Goal: Information Seeking & Learning: Learn about a topic

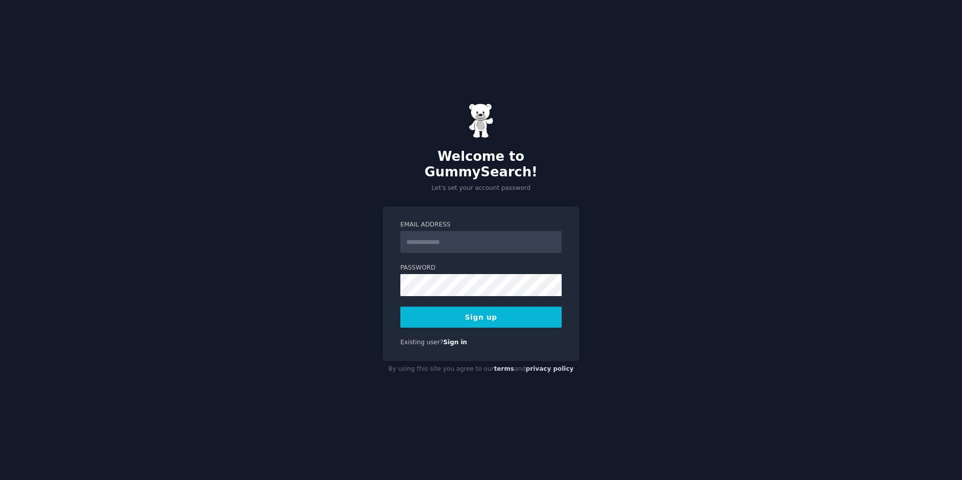
click at [512, 231] on input "Email Address" at bounding box center [480, 242] width 161 height 22
type input "**********"
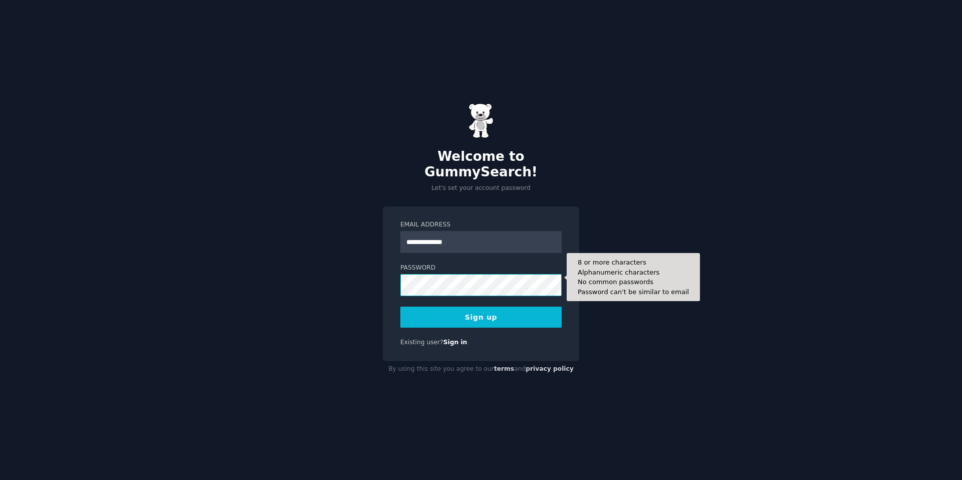
click at [400, 306] on button "Sign up" at bounding box center [480, 316] width 161 height 21
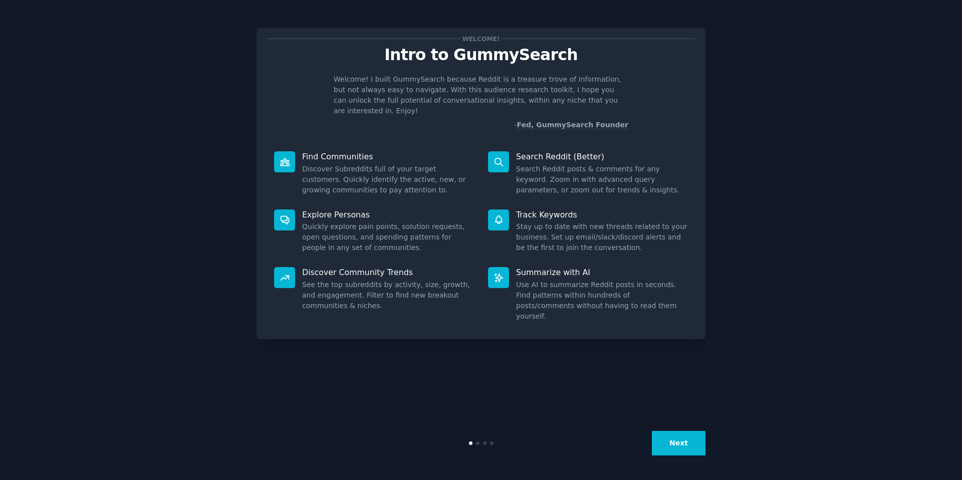
click at [678, 436] on button "Next" at bounding box center [679, 443] width 54 height 25
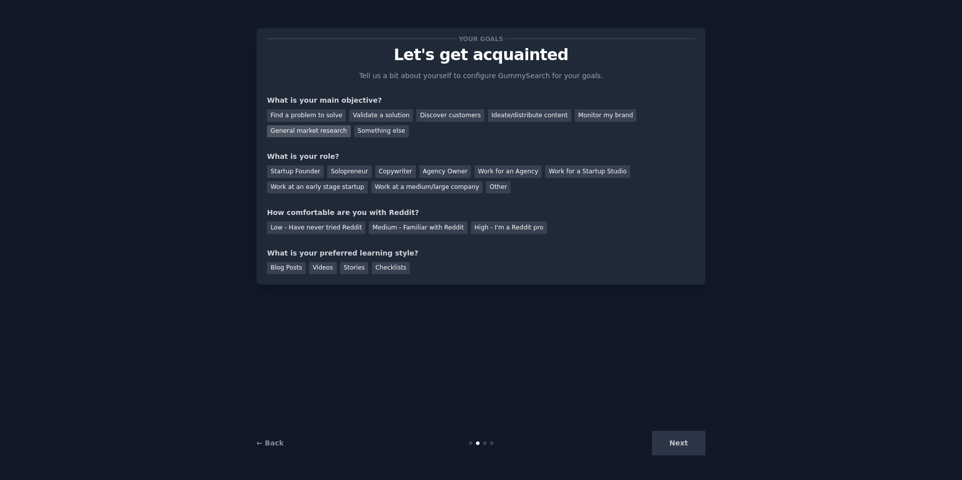
click at [329, 130] on div "General market research" at bounding box center [309, 131] width 84 height 13
click at [309, 170] on div "Startup Founder" at bounding box center [295, 171] width 57 height 13
click at [322, 226] on div "Low - Have never tried Reddit" at bounding box center [316, 227] width 98 height 13
click at [278, 272] on div "Blog Posts" at bounding box center [286, 268] width 39 height 13
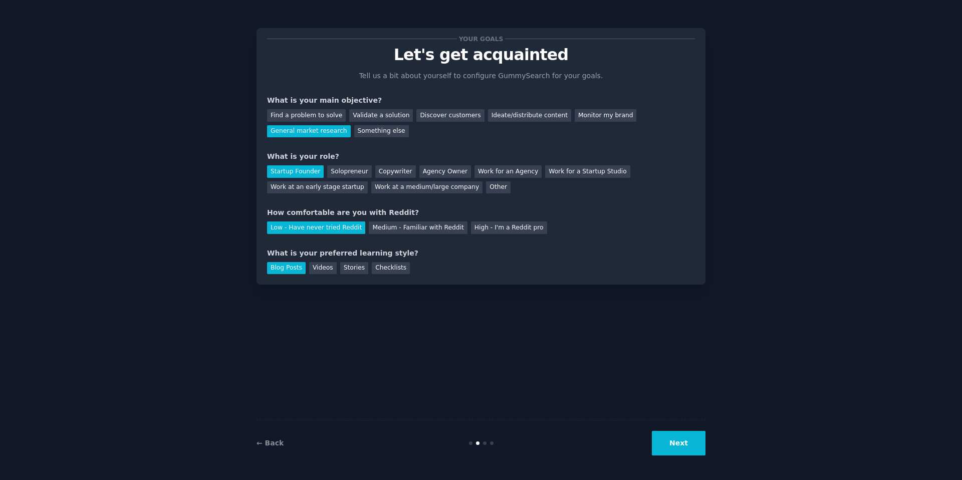
click at [657, 437] on button "Next" at bounding box center [679, 443] width 54 height 25
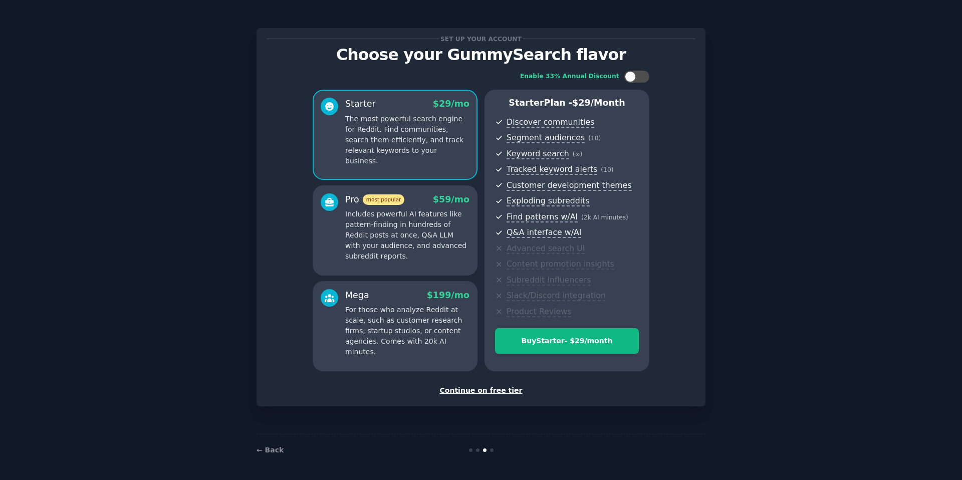
click at [503, 391] on div "Continue on free tier" at bounding box center [481, 390] width 428 height 11
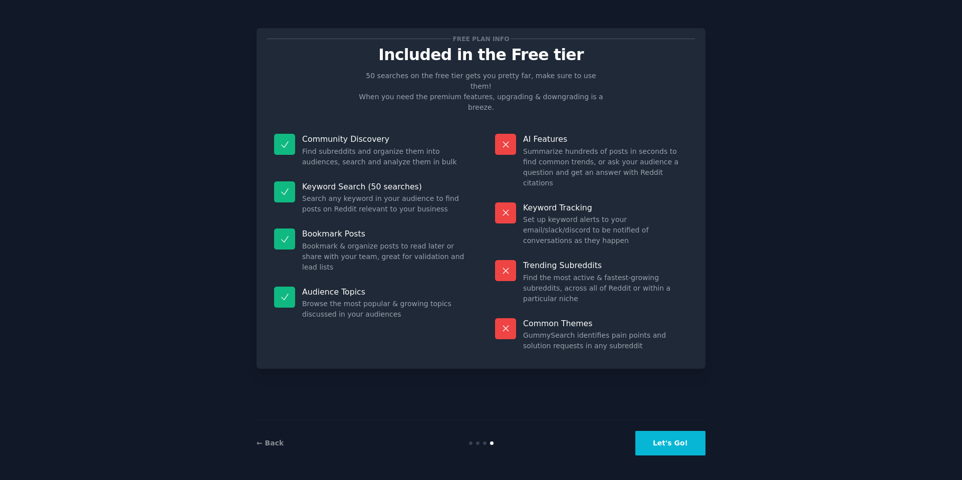
click at [684, 448] on button "Let's Go!" at bounding box center [670, 443] width 70 height 25
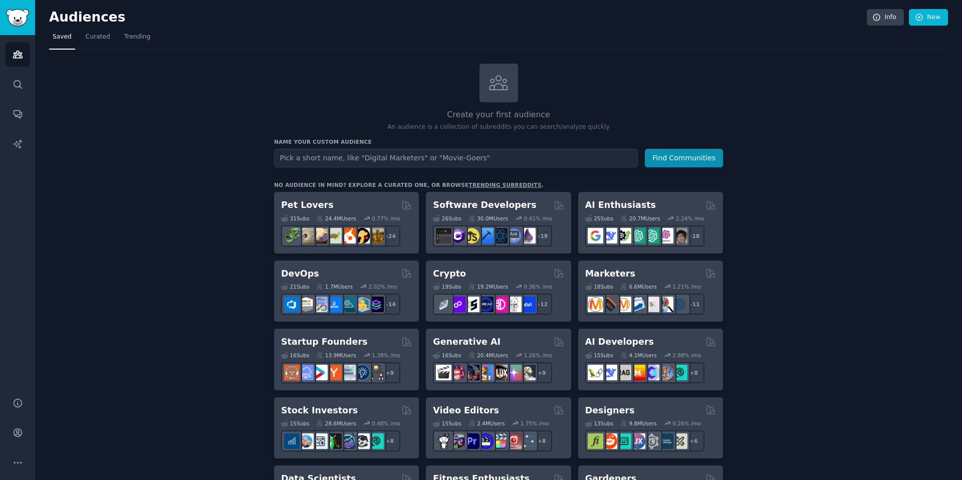
scroll to position [5, 0]
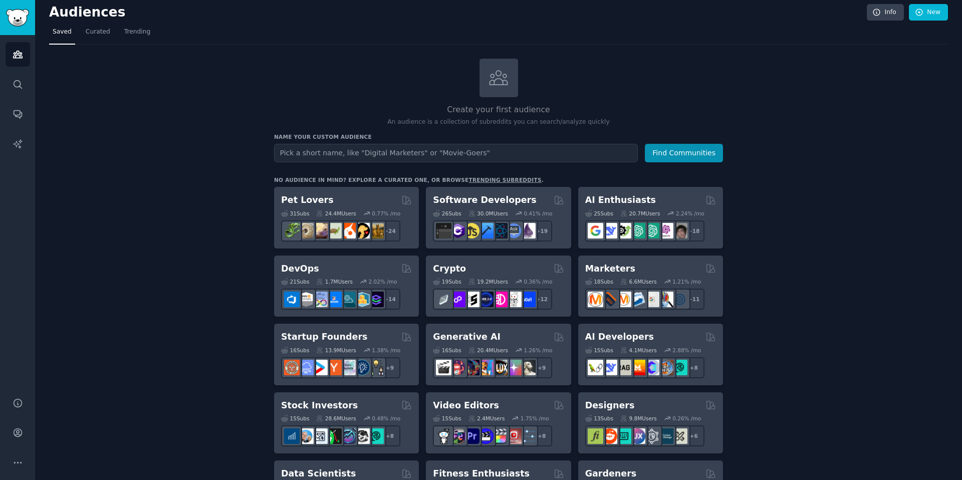
type input "r"
type input "anime"
click at [645, 144] on button "Find Communities" at bounding box center [684, 153] width 78 height 19
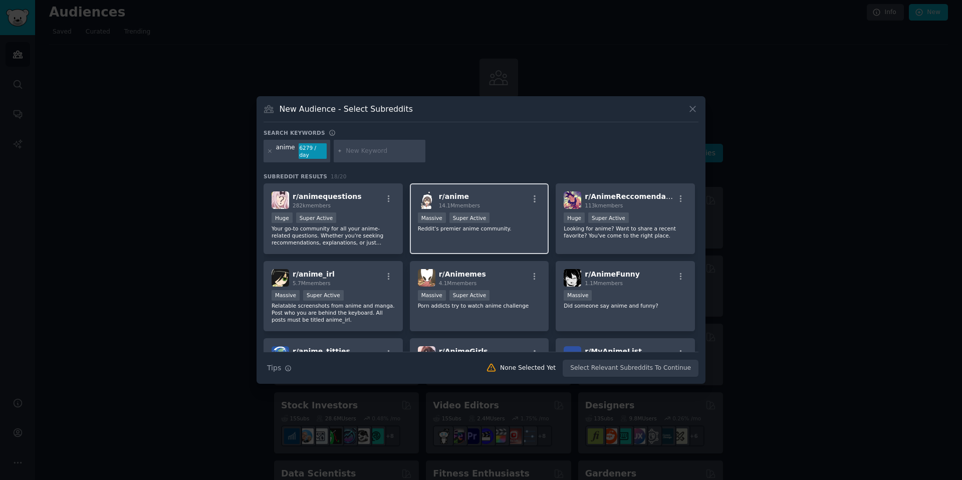
click at [479, 205] on div "r/ anime 14.1M members" at bounding box center [479, 200] width 123 height 18
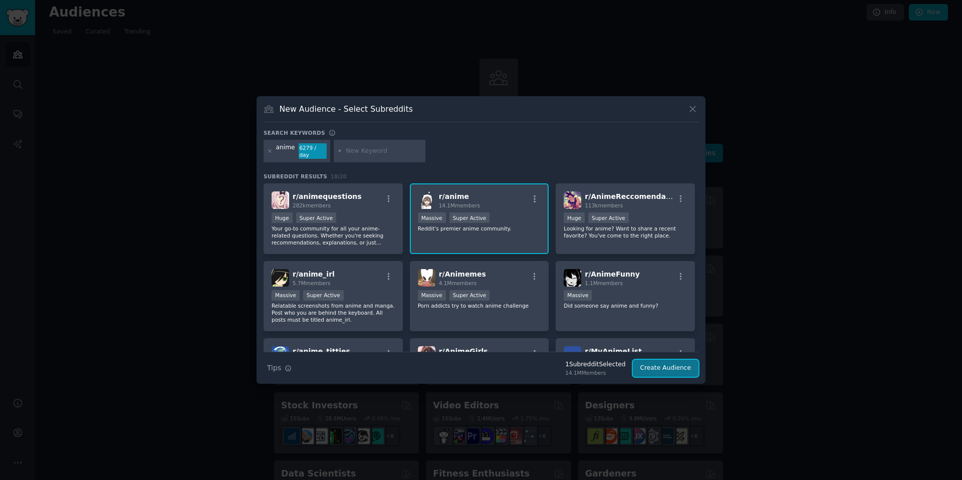
click at [661, 374] on button "Create Audience" at bounding box center [666, 368] width 66 height 17
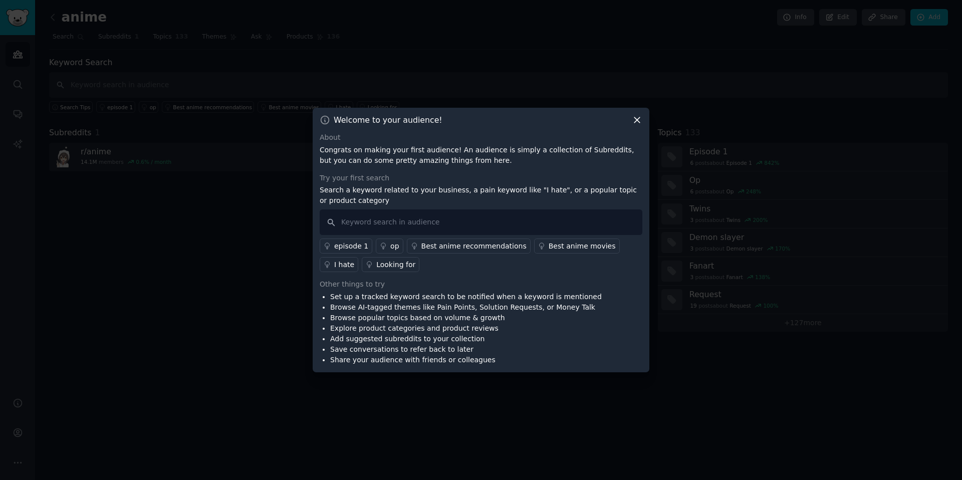
click at [639, 119] on icon at bounding box center [637, 120] width 11 height 11
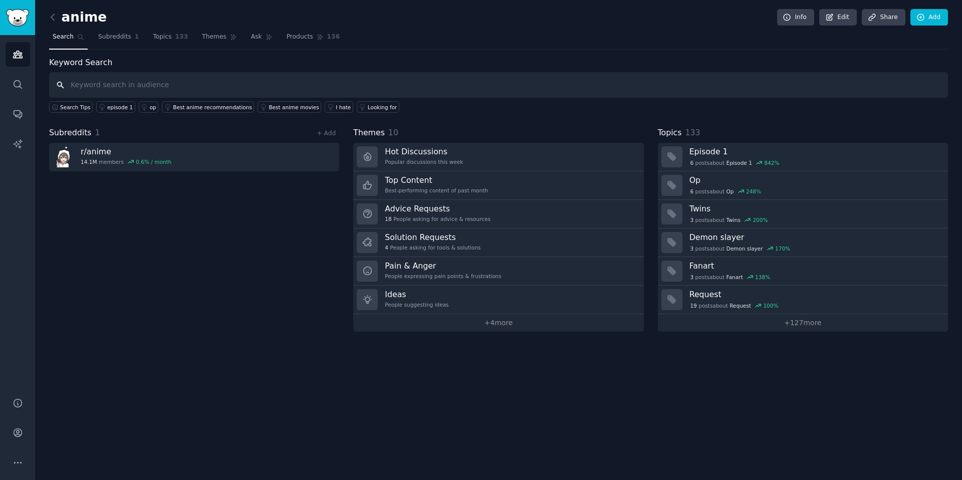
click at [224, 87] on input "text" at bounding box center [498, 85] width 898 height 26
click at [175, 41] on span "133" at bounding box center [181, 37] width 13 height 9
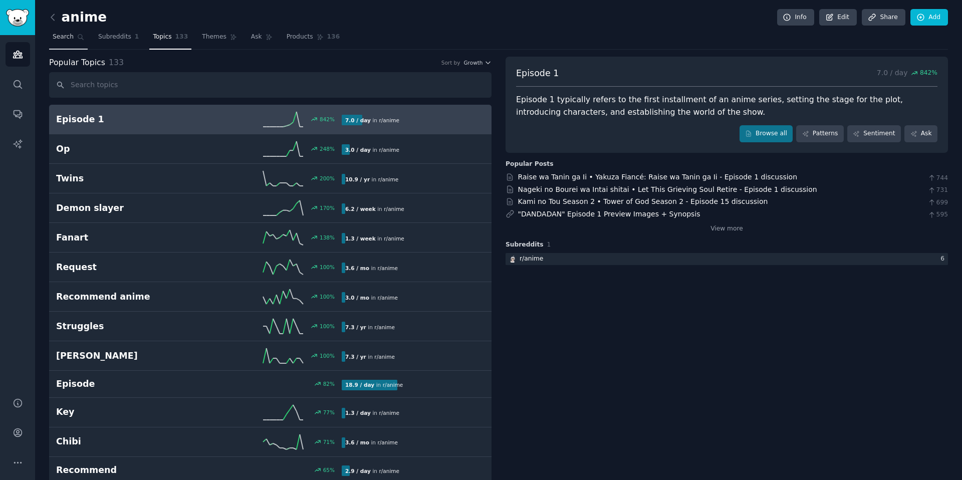
click at [66, 35] on span "Search" at bounding box center [63, 37] width 21 height 9
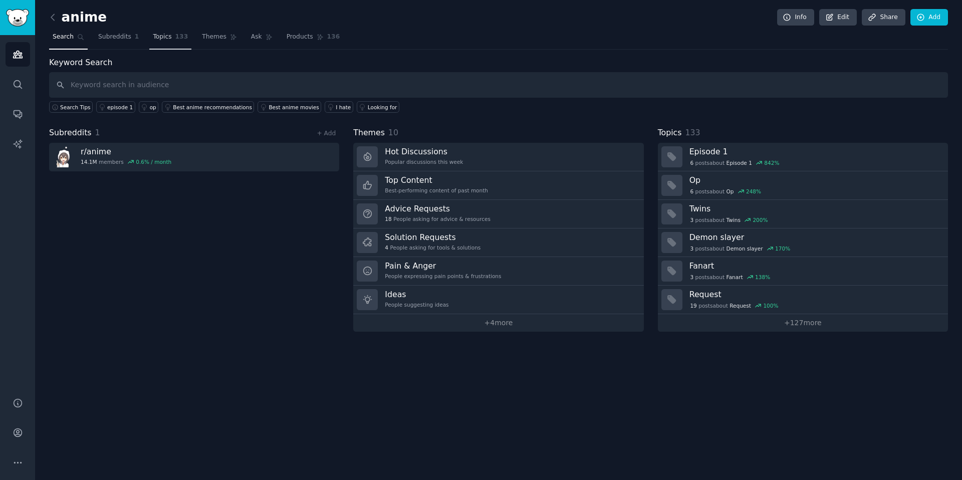
click at [156, 38] on span "Topics" at bounding box center [162, 37] width 19 height 9
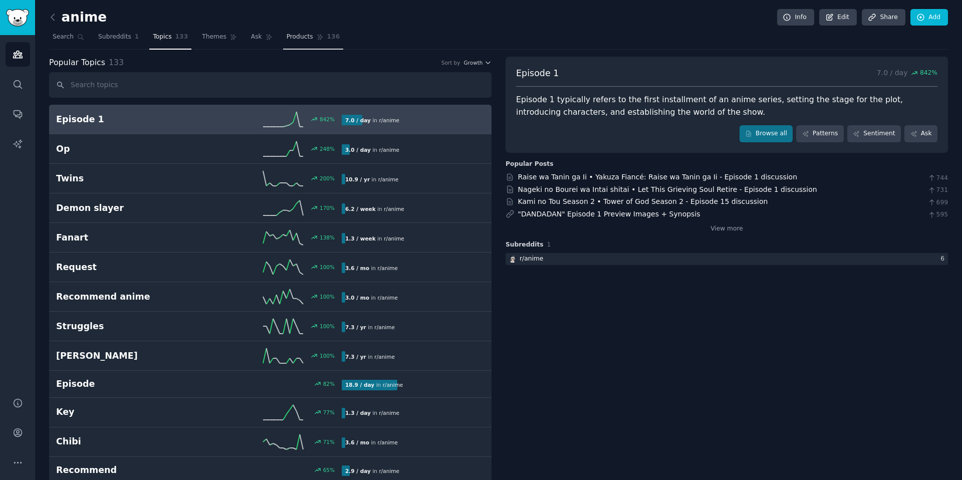
click at [300, 37] on span "Products" at bounding box center [299, 37] width 27 height 9
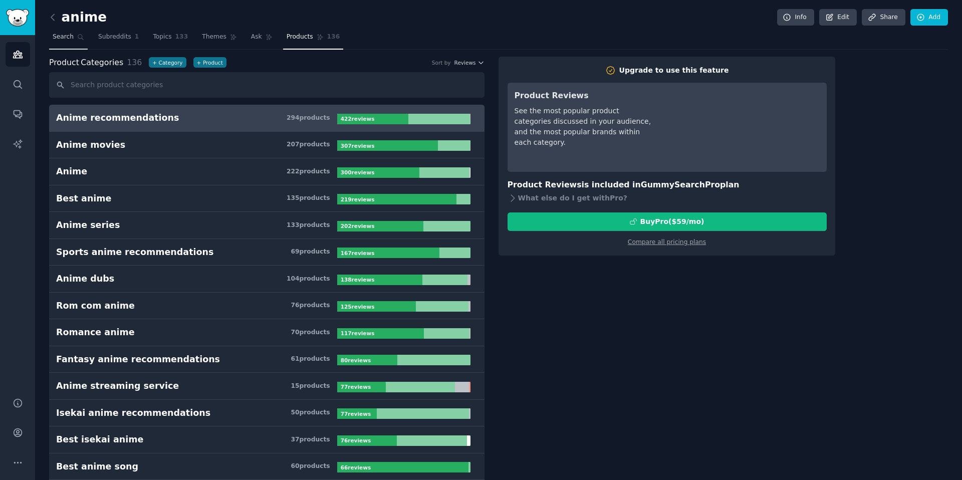
click at [66, 40] on span "Search" at bounding box center [63, 37] width 21 height 9
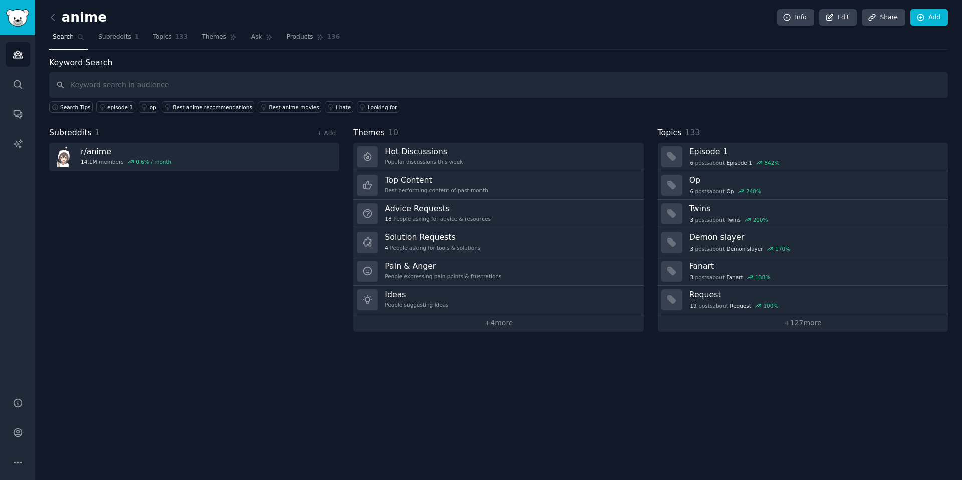
click at [147, 85] on input "text" at bounding box center [498, 85] width 898 height 26
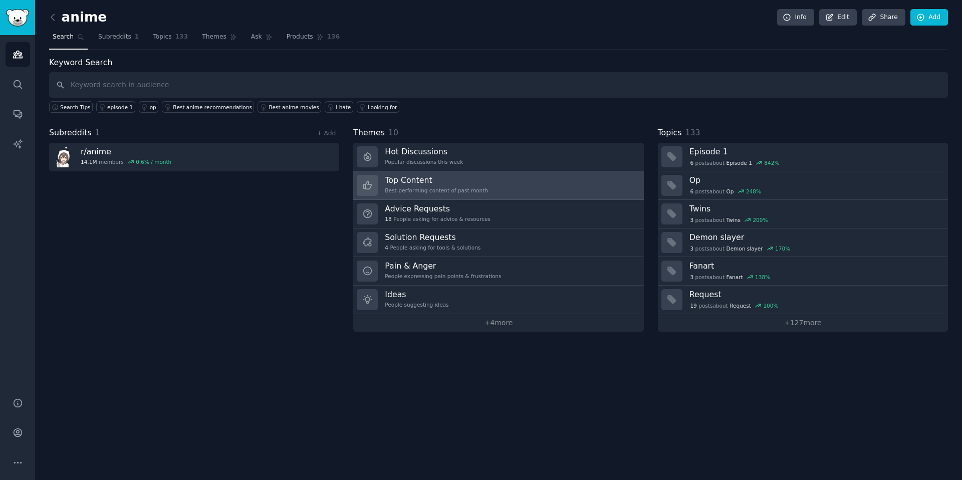
click at [438, 191] on div "Best-performing content of past month" at bounding box center [436, 190] width 103 height 7
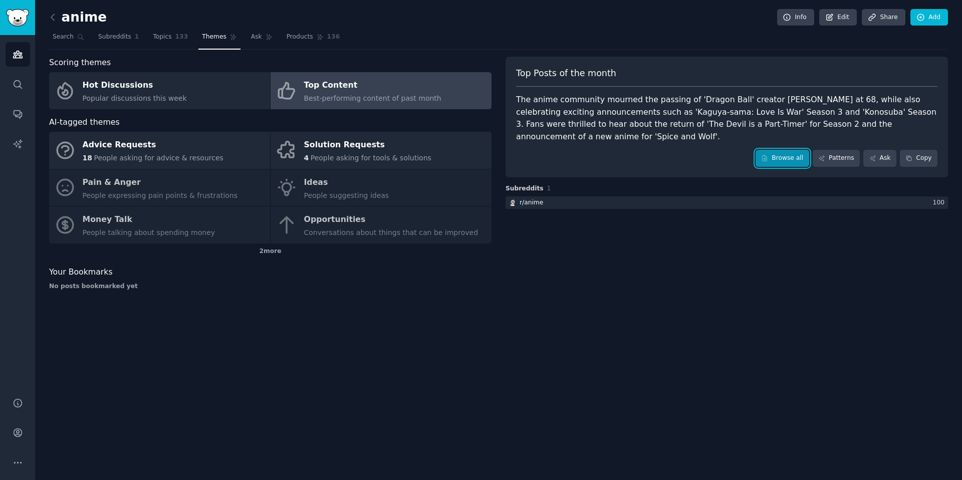
click at [784, 155] on link "Browse all" at bounding box center [782, 158] width 54 height 17
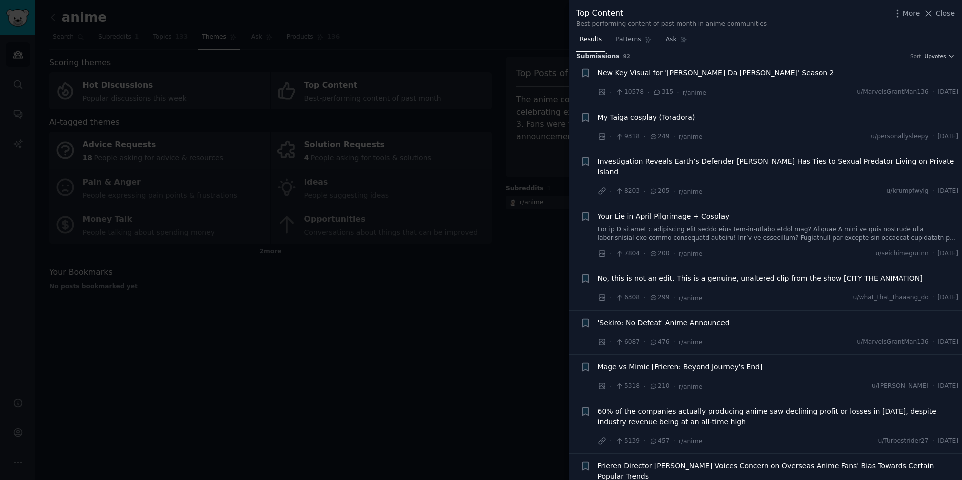
scroll to position [11, 0]
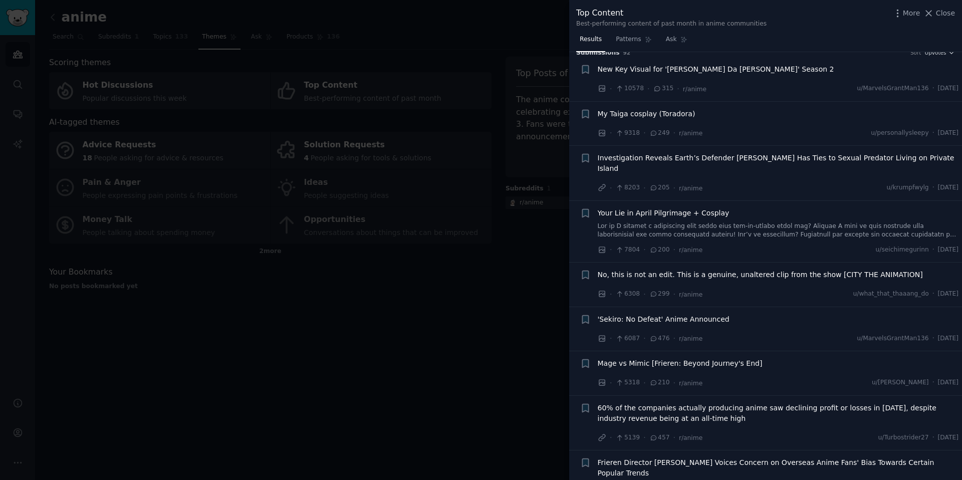
click at [357, 359] on div at bounding box center [481, 240] width 962 height 480
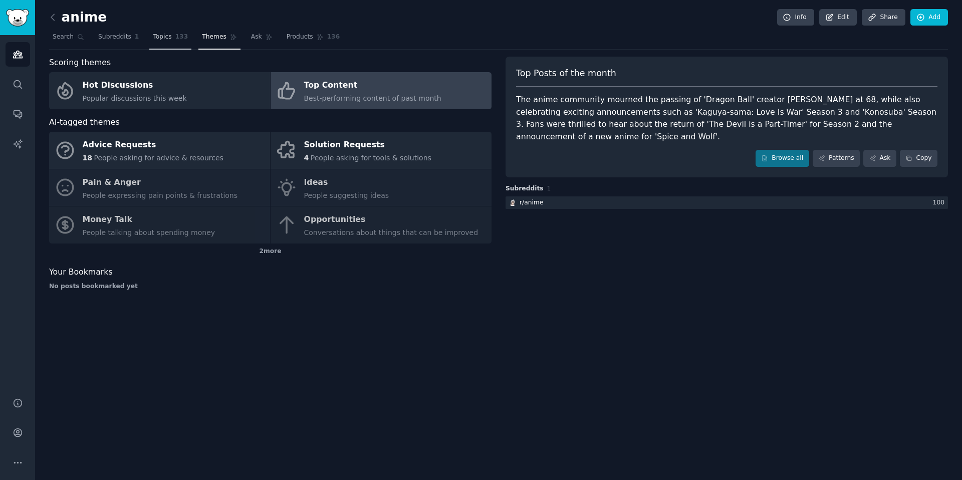
click at [167, 38] on span "Topics" at bounding box center [162, 37] width 19 height 9
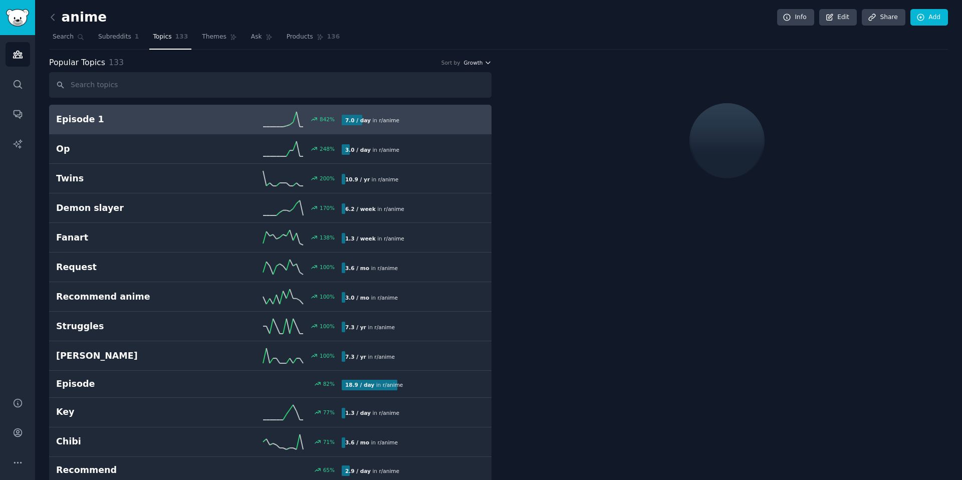
click at [465, 64] on span "Growth" at bounding box center [472, 62] width 19 height 7
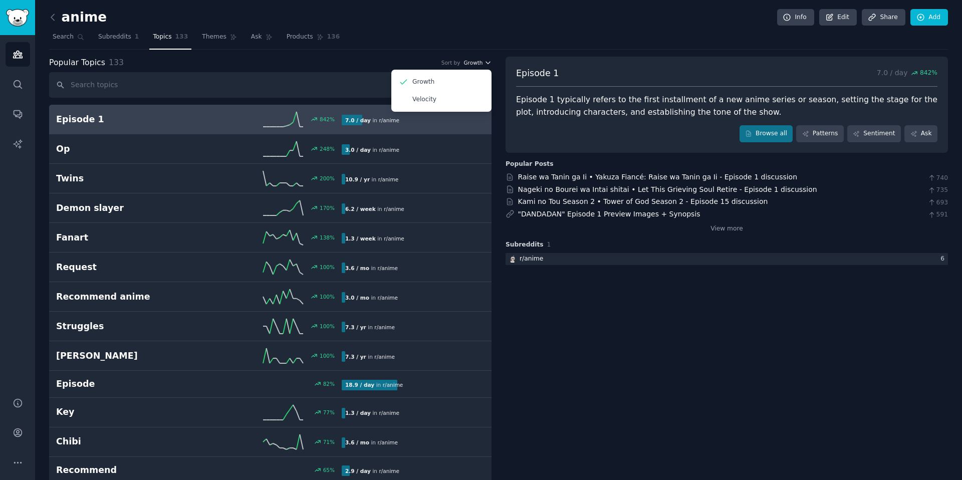
click at [465, 64] on span "Growth" at bounding box center [472, 62] width 19 height 7
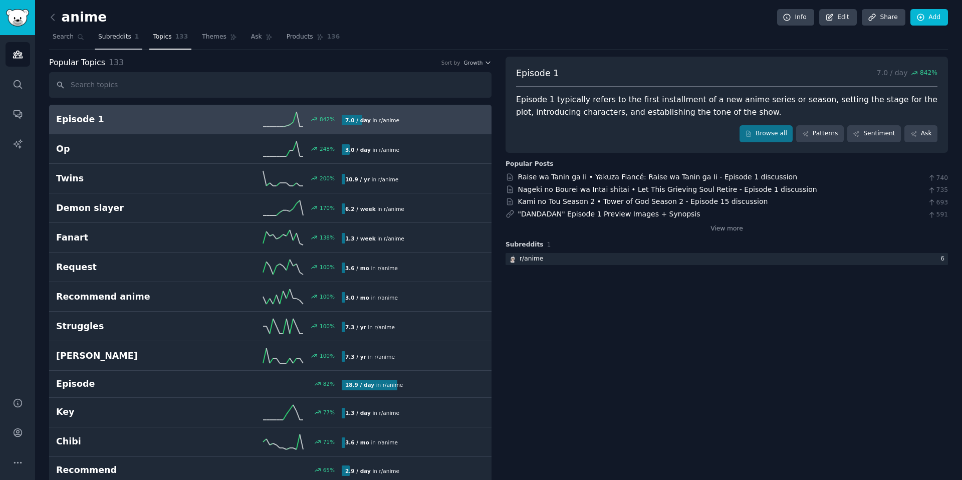
click at [122, 40] on span "Subreddits" at bounding box center [114, 37] width 33 height 9
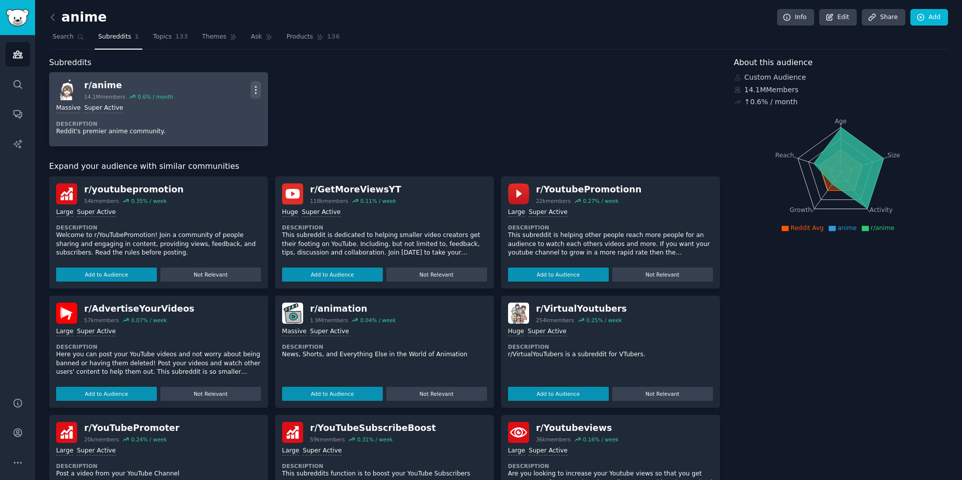
click at [254, 85] on icon "button" at bounding box center [255, 90] width 11 height 11
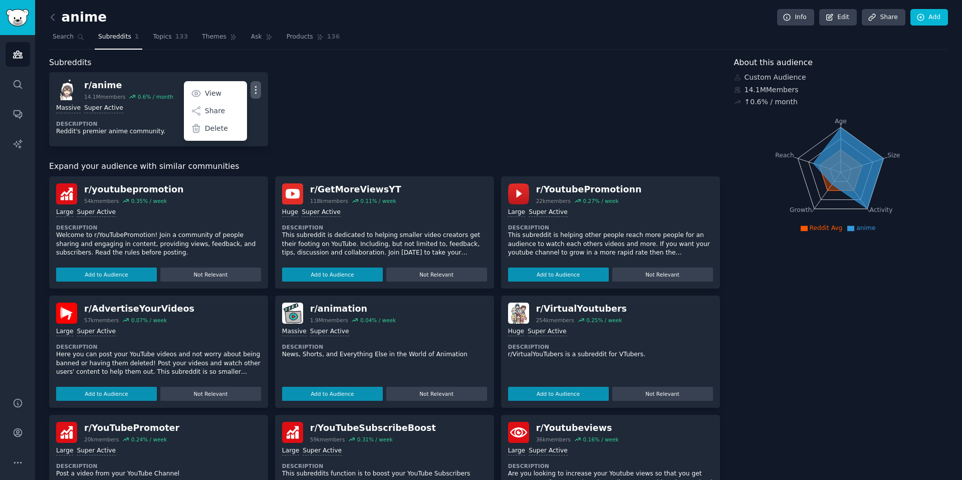
click at [442, 89] on div "r/ anime 14.1M members 0.6 % / month More View Share Delete Massive Super Activ…" at bounding box center [384, 109] width 671 height 74
click at [855, 165] on icon at bounding box center [848, 167] width 70 height 81
click at [766, 64] on span "About this audience" at bounding box center [773, 63] width 79 height 13
click at [736, 101] on icon at bounding box center [737, 102] width 6 height 3
click at [840, 120] on tspan "Age" at bounding box center [840, 121] width 12 height 7
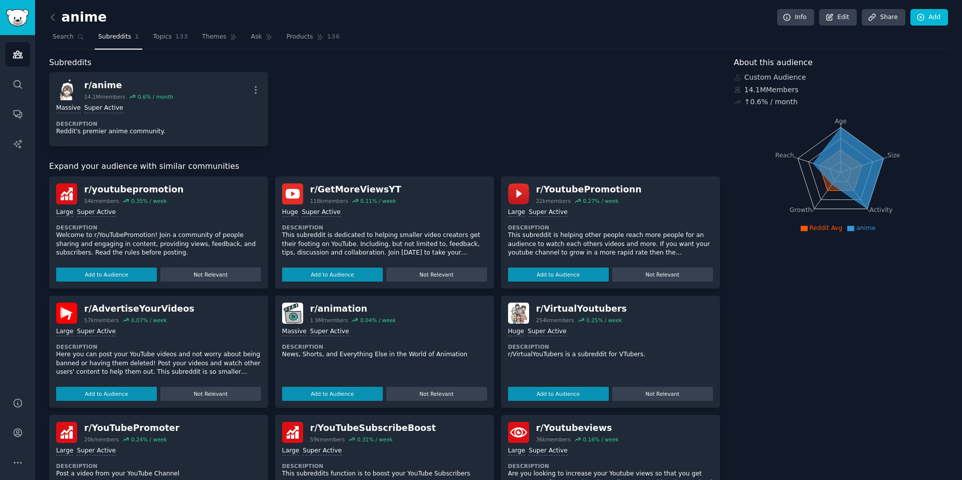
click at [853, 230] on li "anime" at bounding box center [861, 228] width 28 height 9
click at [814, 228] on span "Reddit Avg" at bounding box center [825, 227] width 33 height 7
click at [870, 226] on span "anime" at bounding box center [865, 227] width 19 height 7
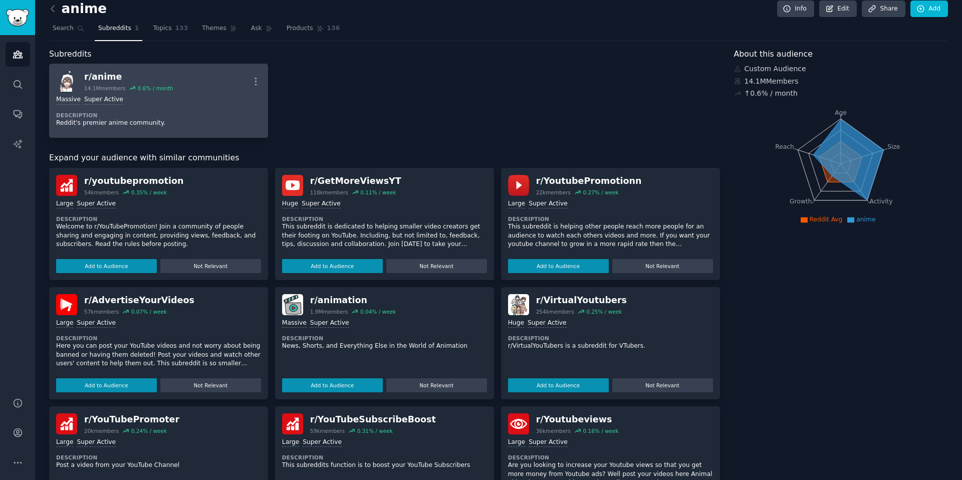
scroll to position [5, 0]
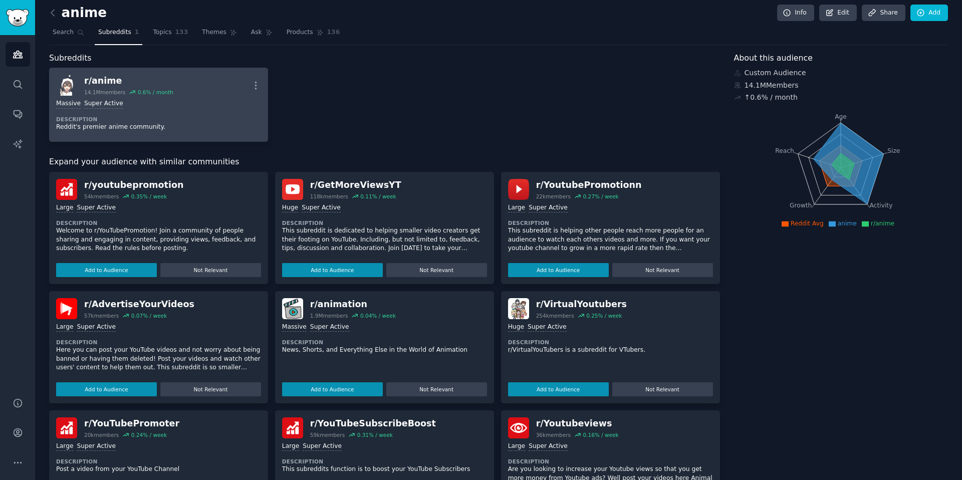
click at [249, 85] on div "r/ anime 14.1M members 0.6 % / month More" at bounding box center [158, 85] width 205 height 21
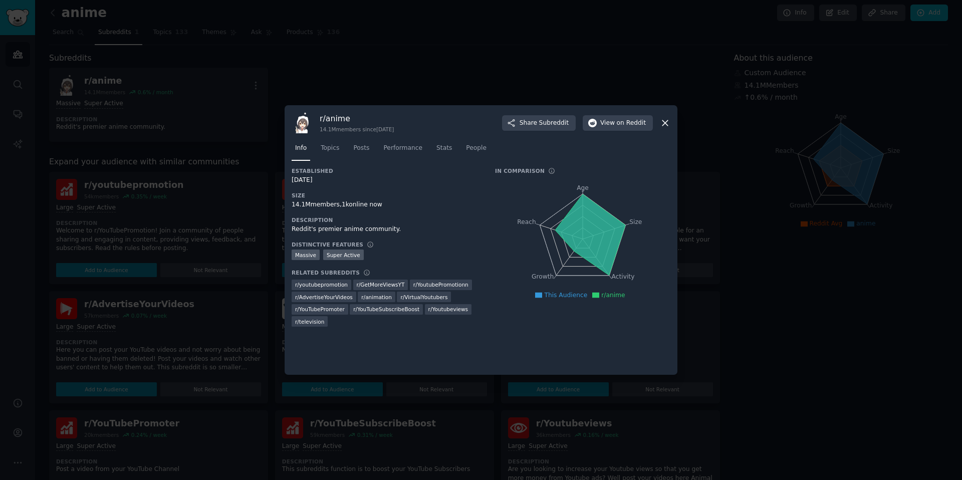
click at [378, 77] on div at bounding box center [481, 240] width 962 height 480
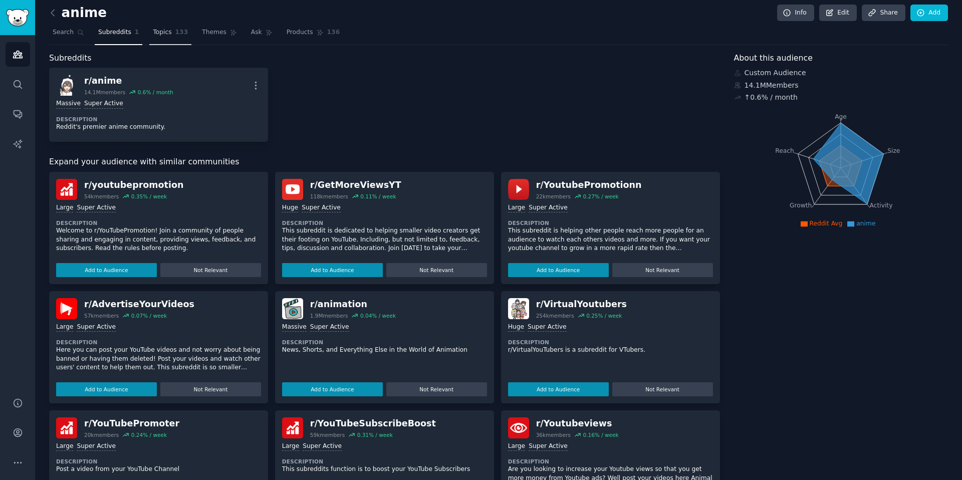
click at [160, 34] on span "Topics" at bounding box center [162, 32] width 19 height 9
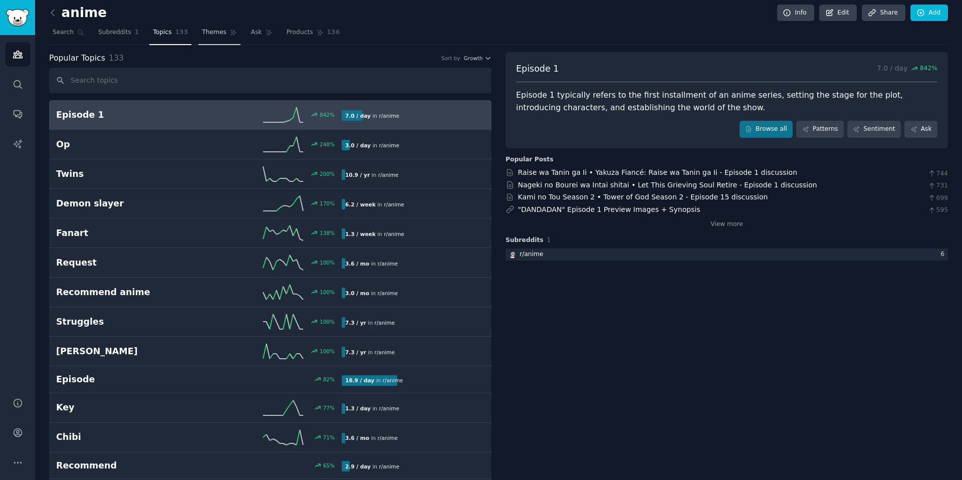
click at [205, 39] on link "Themes" at bounding box center [219, 35] width 42 height 21
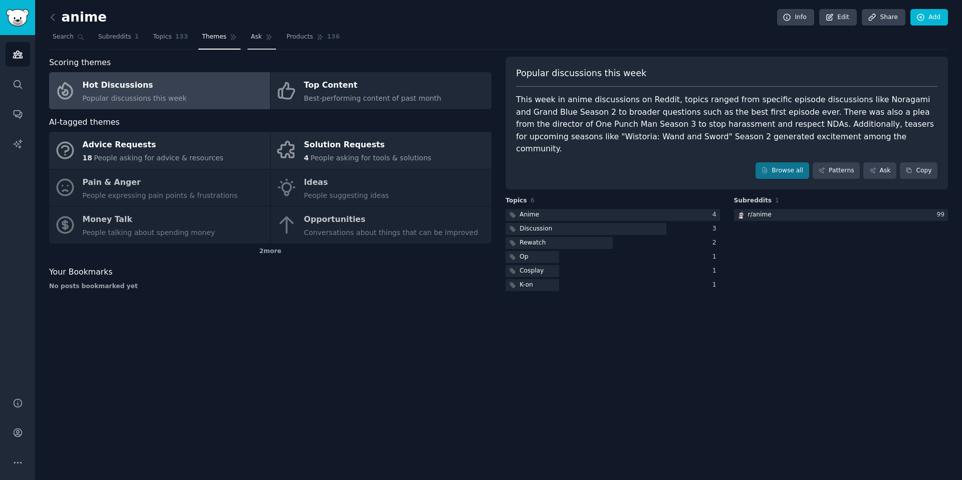
click at [251, 36] on span "Ask" at bounding box center [256, 37] width 11 height 9
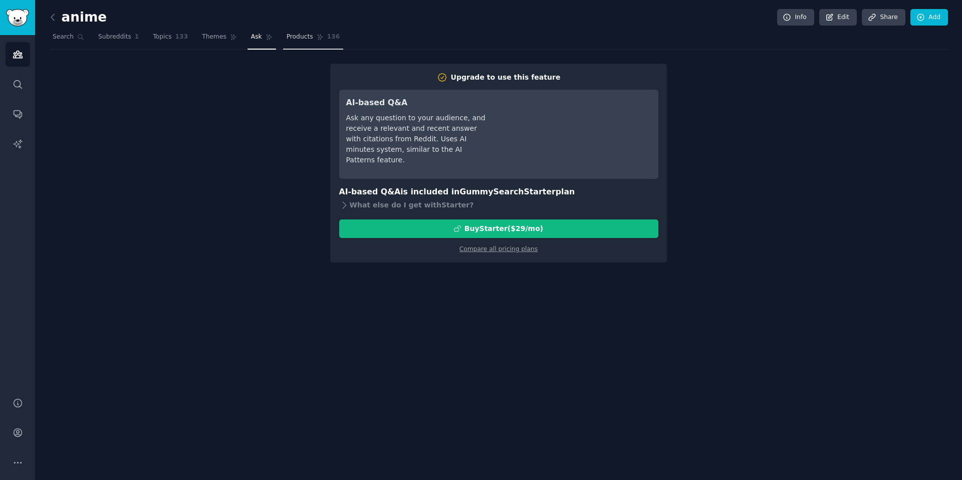
click at [288, 38] on span "Products" at bounding box center [299, 37] width 27 height 9
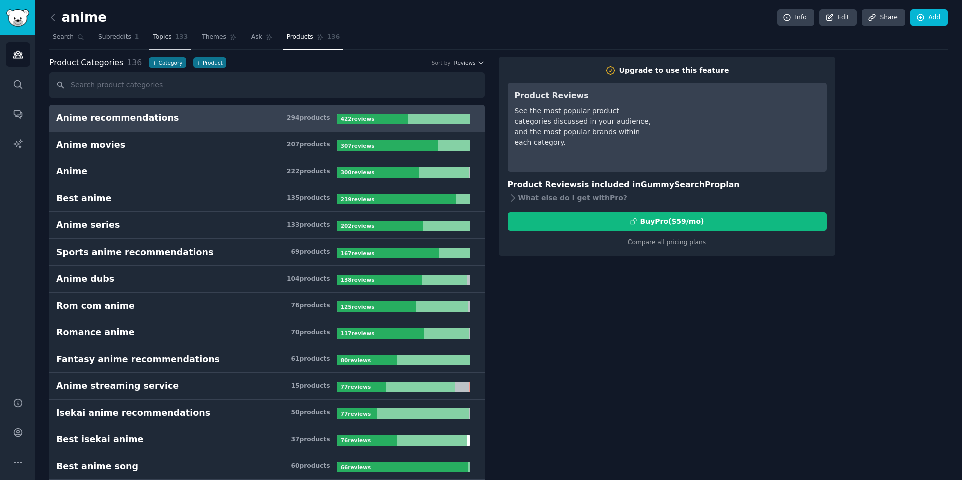
click at [175, 39] on span "133" at bounding box center [181, 37] width 13 height 9
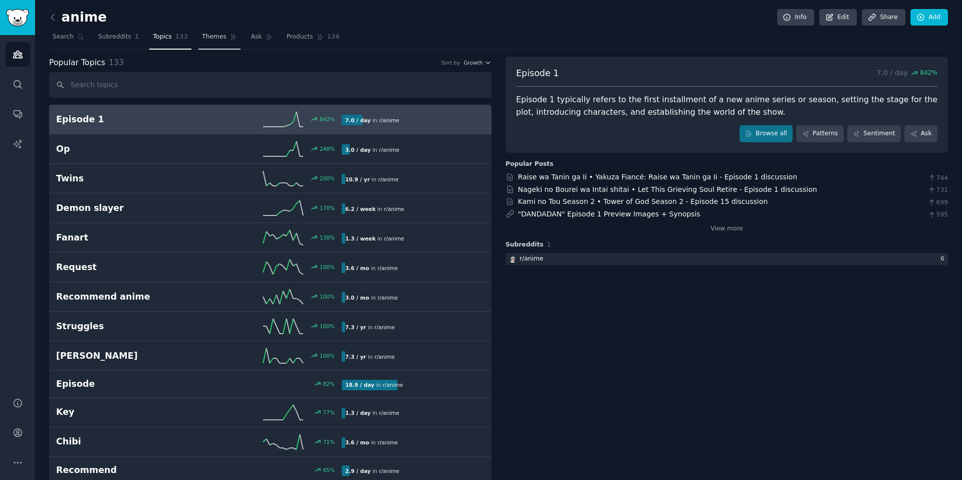
click at [218, 39] on span "Themes" at bounding box center [214, 37] width 25 height 9
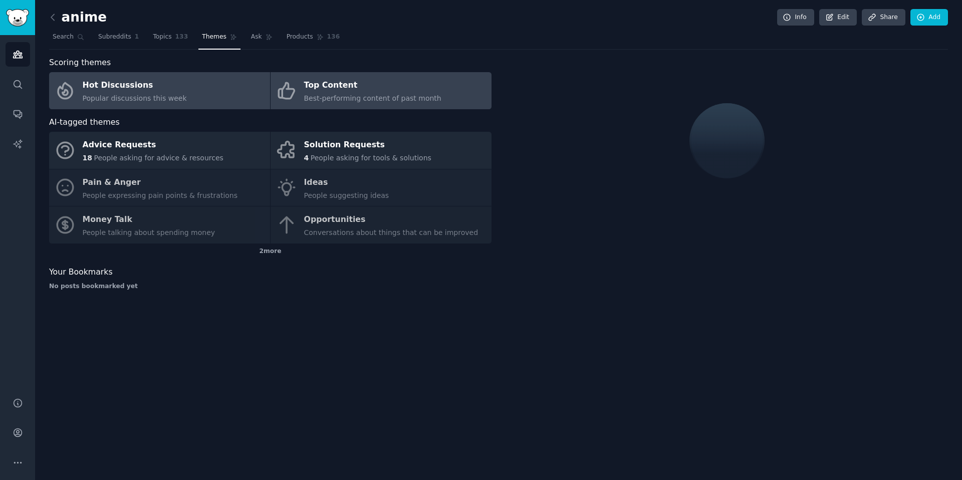
click at [335, 94] on span "Best-performing content of past month" at bounding box center [372, 98] width 137 height 8
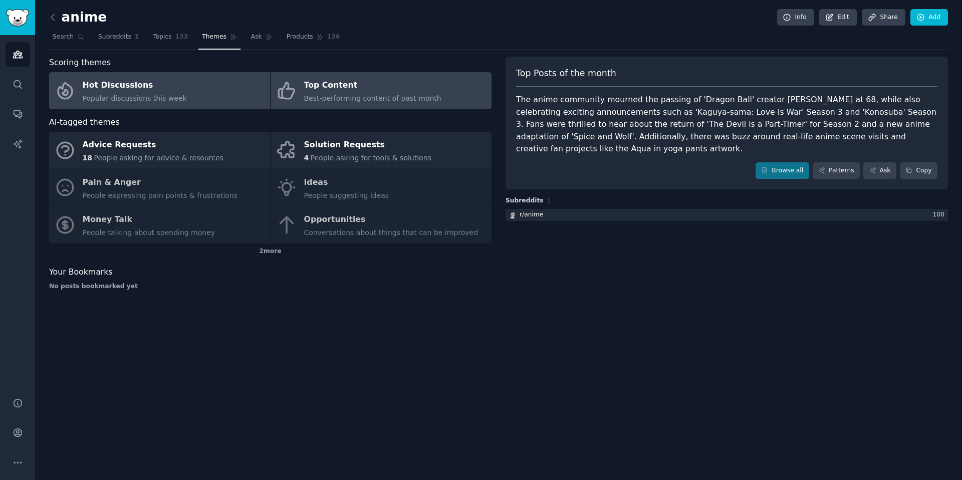
click at [197, 105] on link "Hot Discussions Popular discussions this week" at bounding box center [159, 90] width 221 height 37
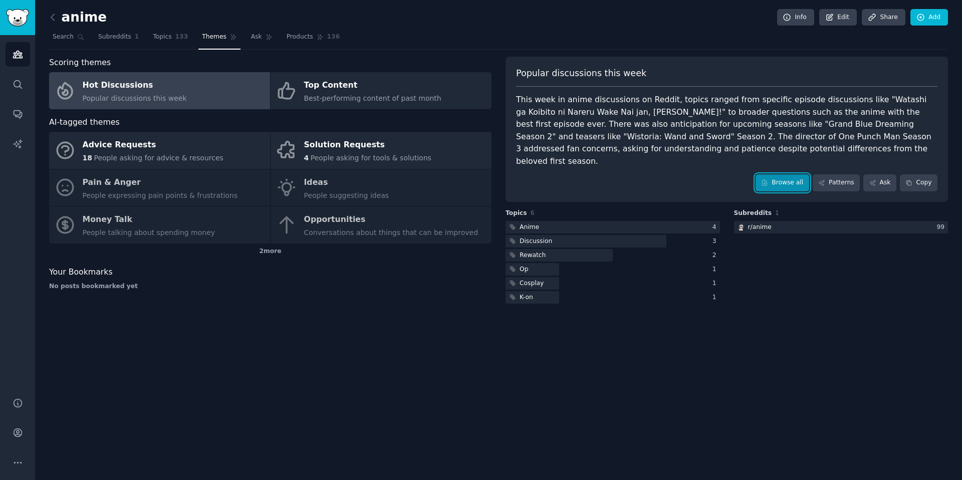
click at [783, 174] on link "Browse all" at bounding box center [782, 182] width 54 height 17
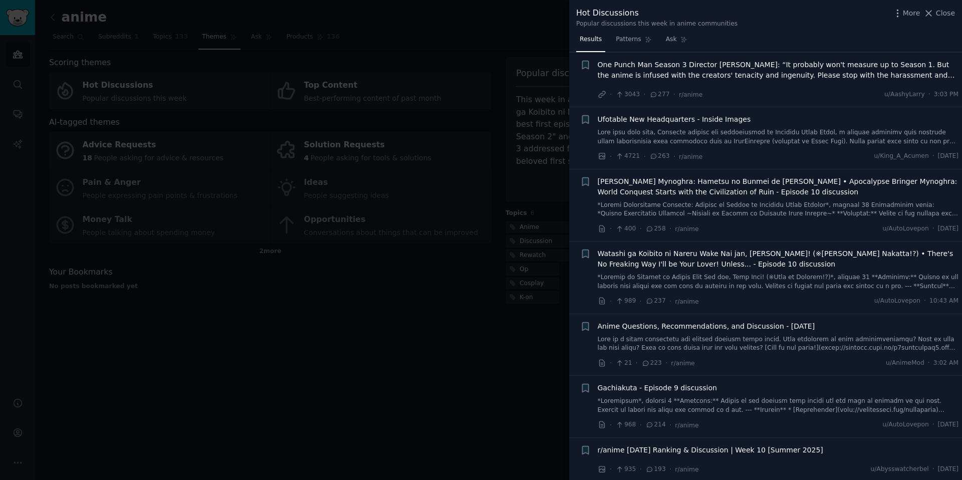
scroll to position [290, 0]
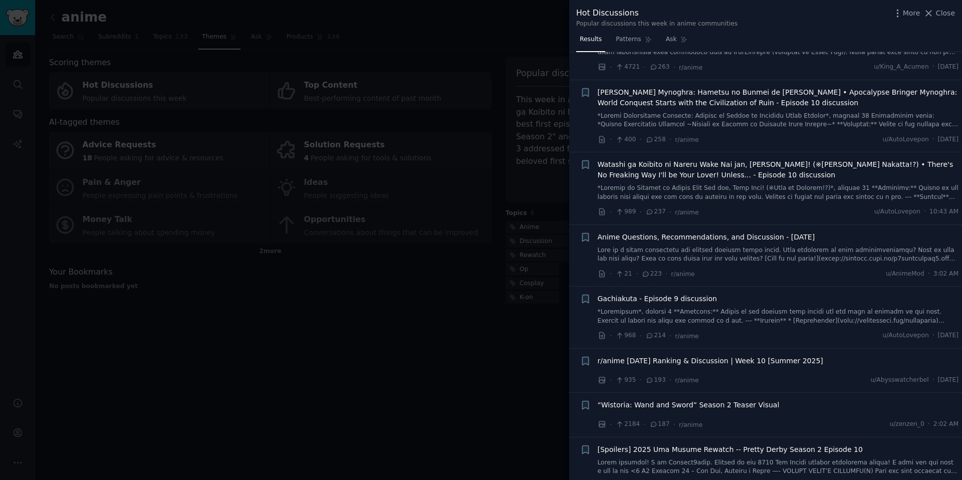
click at [501, 376] on div at bounding box center [481, 240] width 962 height 480
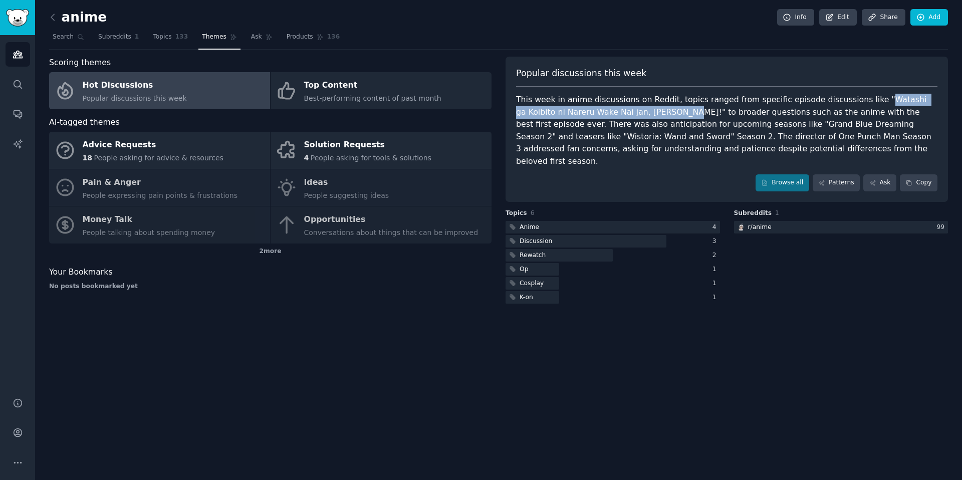
drag, startPoint x: 861, startPoint y: 99, endPoint x: 627, endPoint y: 111, distance: 234.7
click at [627, 111] on div "This week in anime discussions on Reddit, topics ranged from specific episode d…" at bounding box center [726, 131] width 421 height 74
copy div "Watashi ga Koibito ni Nareru Wake Nai jan, Muri Muri!"
click at [790, 263] on div "Subreddits 1 r/ anime 99" at bounding box center [841, 257] width 214 height 97
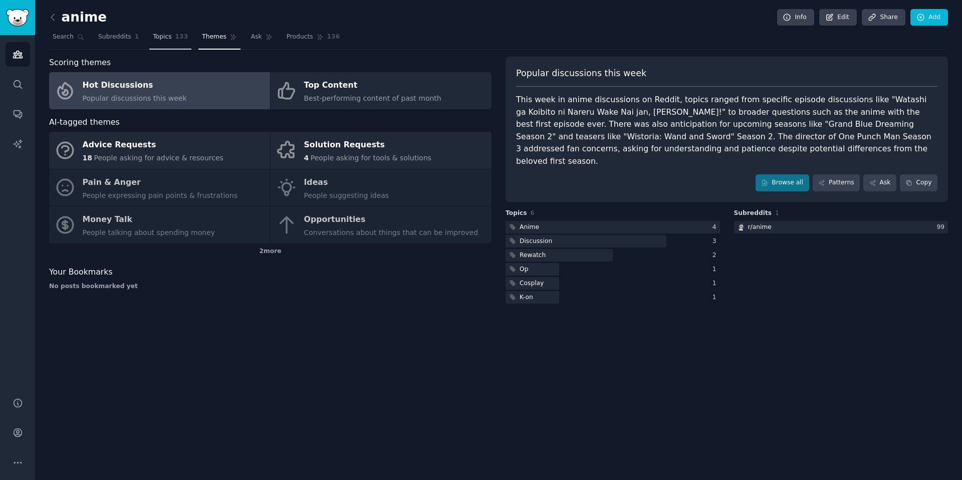
click at [175, 36] on span "133" at bounding box center [181, 37] width 13 height 9
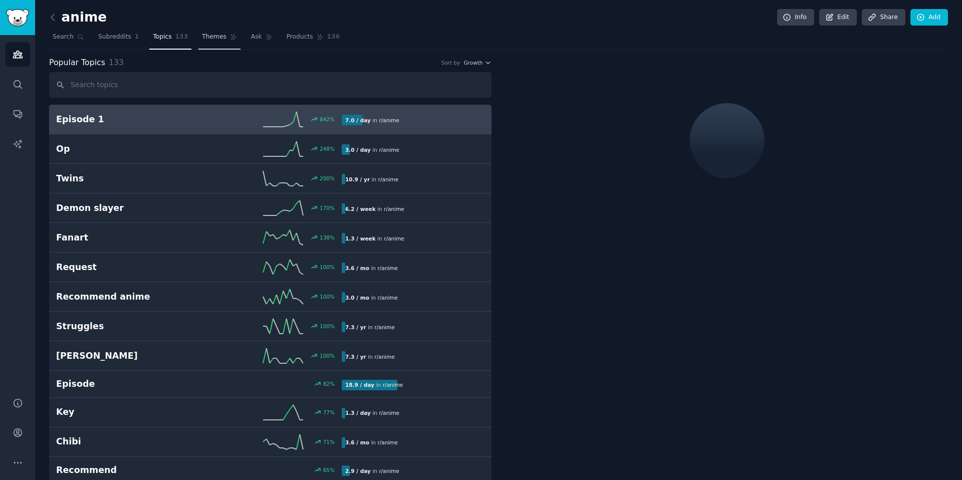
click at [207, 36] on span "Themes" at bounding box center [214, 37] width 25 height 9
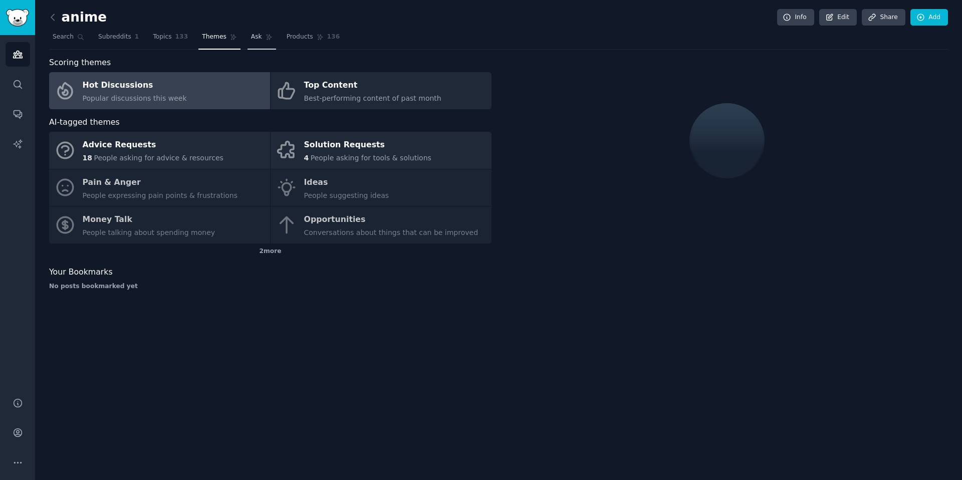
click at [253, 36] on span "Ask" at bounding box center [256, 37] width 11 height 9
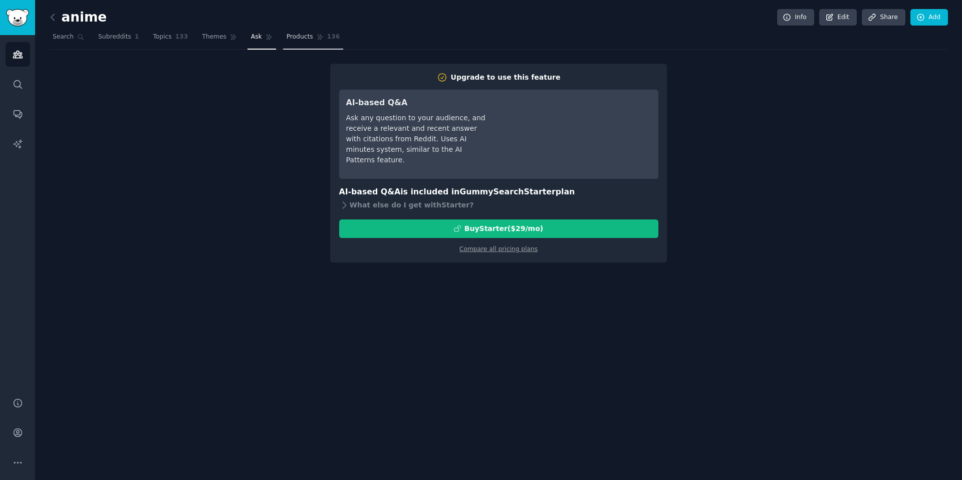
click at [292, 43] on link "Products 136" at bounding box center [313, 39] width 60 height 21
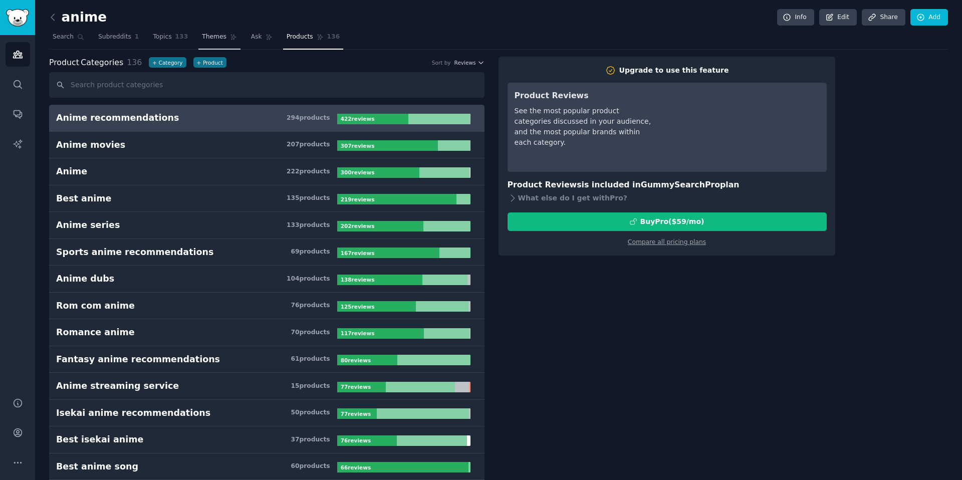
click at [221, 42] on link "Themes" at bounding box center [219, 39] width 42 height 21
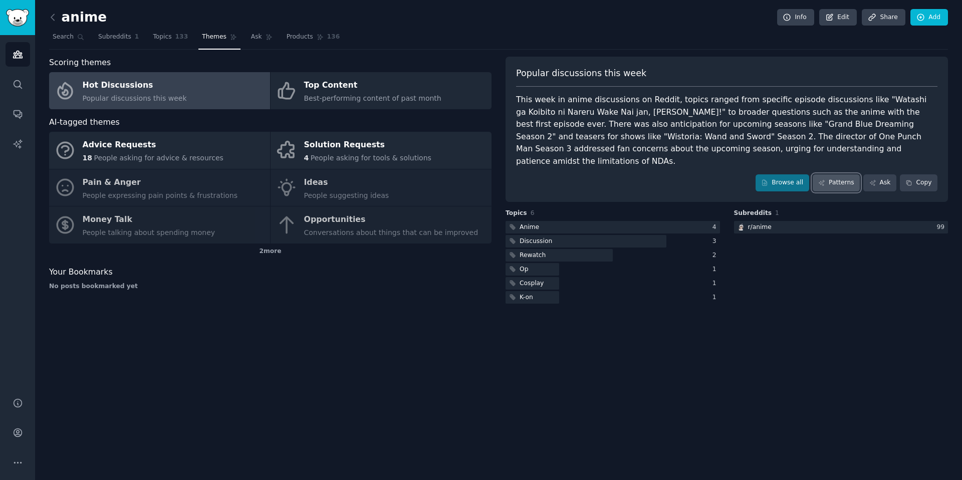
click at [831, 174] on link "Patterns" at bounding box center [835, 182] width 47 height 17
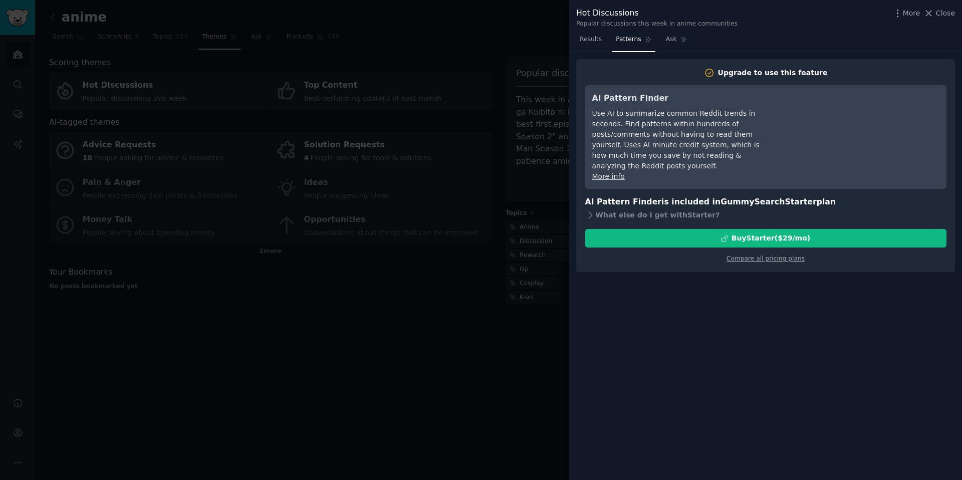
click at [512, 313] on div at bounding box center [481, 240] width 962 height 480
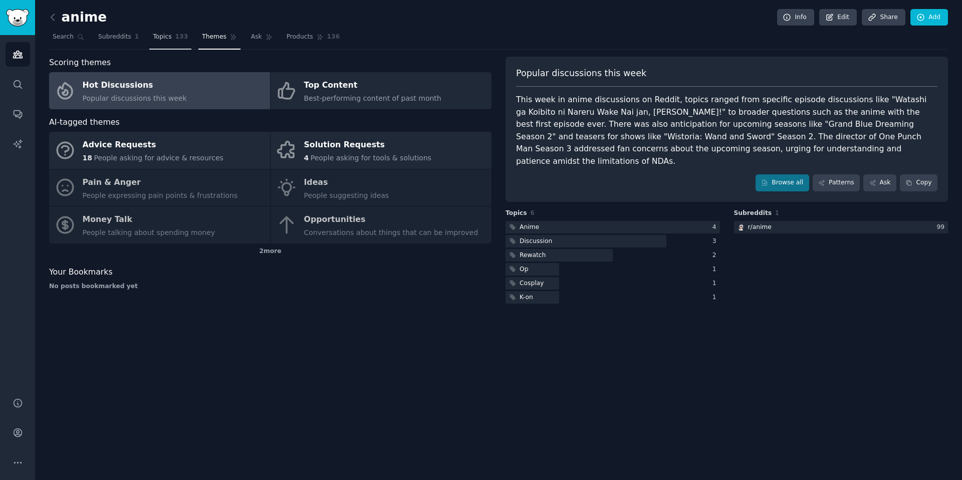
click at [163, 44] on link "Topics 133" at bounding box center [170, 39] width 42 height 21
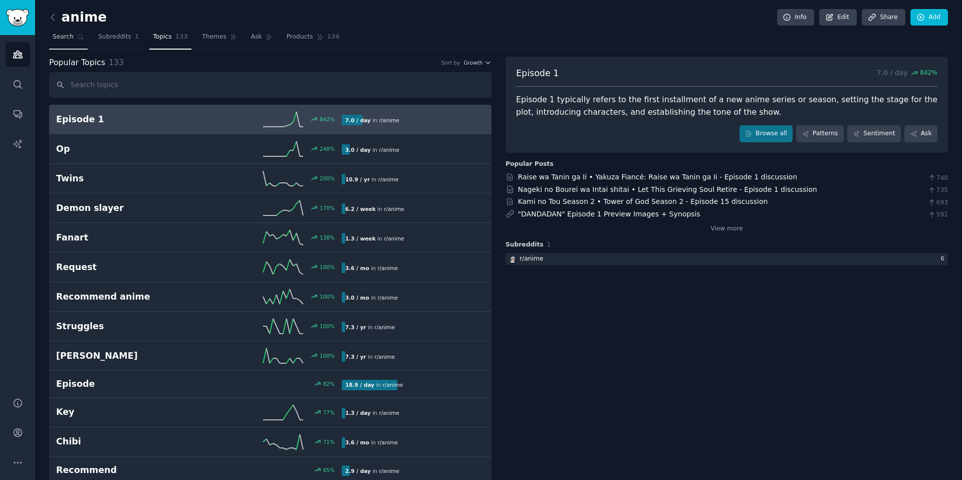
click at [78, 39] on icon at bounding box center [80, 37] width 7 height 7
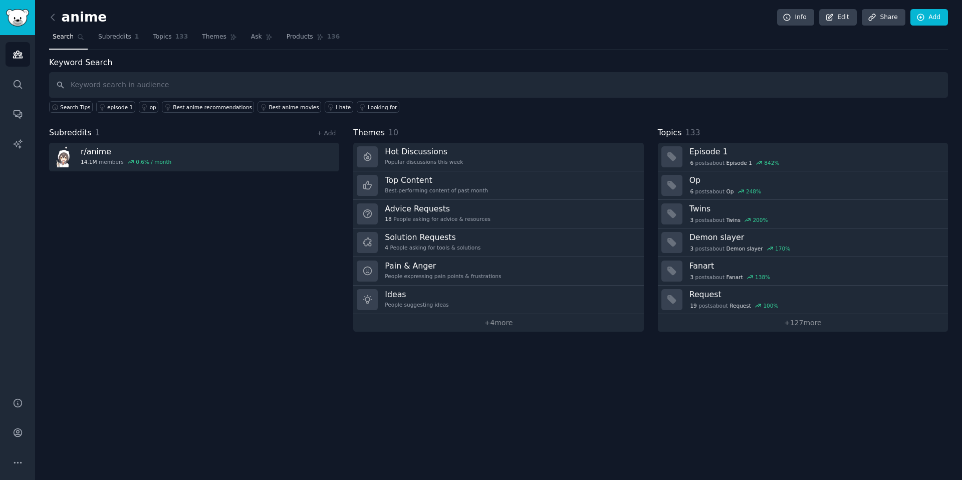
click at [135, 51] on div "anime Info Edit Share Add Search Subreddits 1 Topics 133 Themes Ask Products 13…" at bounding box center [498, 173] width 898 height 318
click at [116, 32] on link "Subreddits 1" at bounding box center [119, 39] width 48 height 21
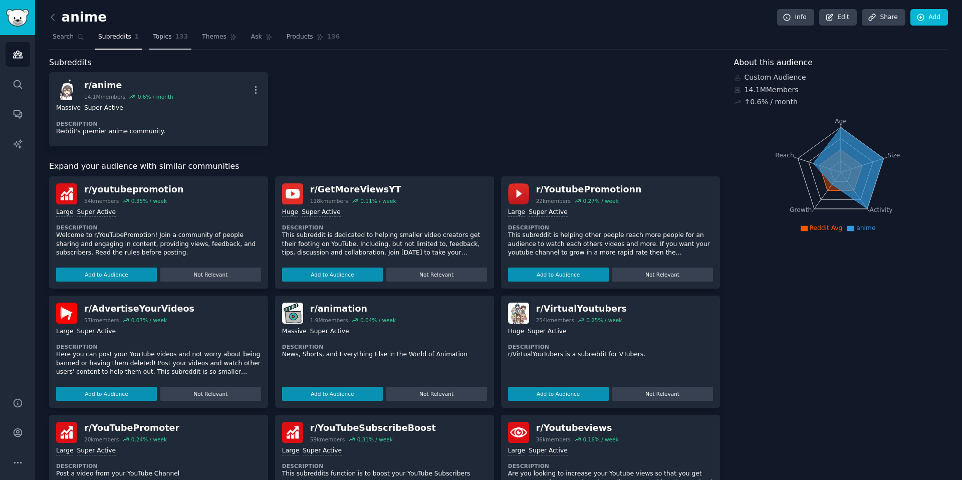
click at [154, 41] on span "Topics" at bounding box center [162, 37] width 19 height 9
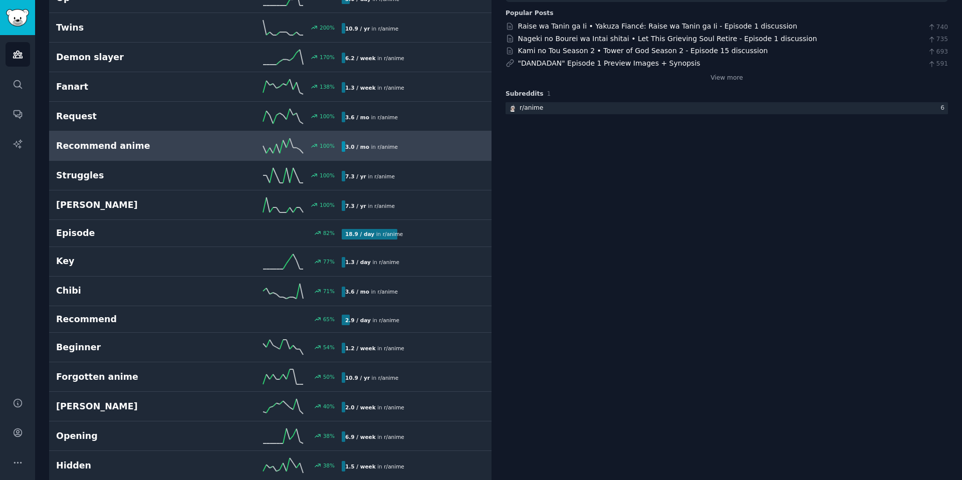
scroll to position [288, 0]
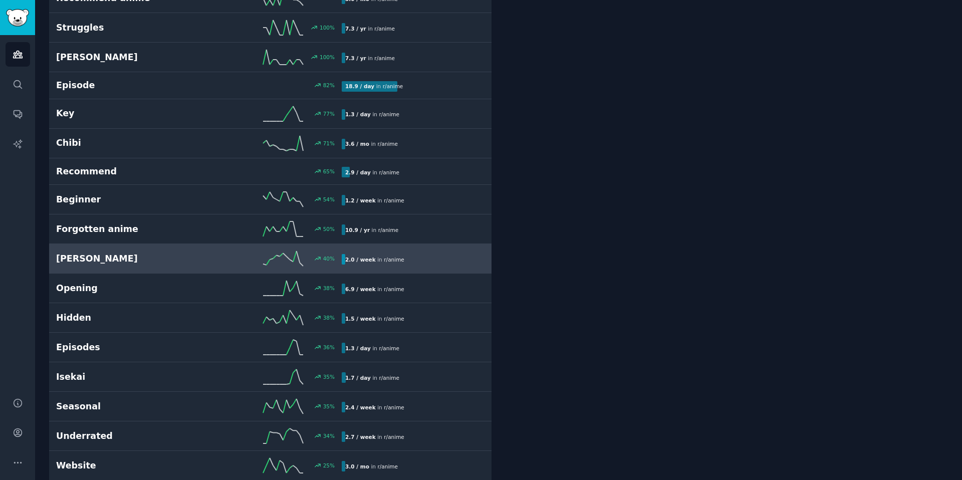
click at [190, 261] on h2 "[PERSON_NAME]" at bounding box center [127, 258] width 143 height 13
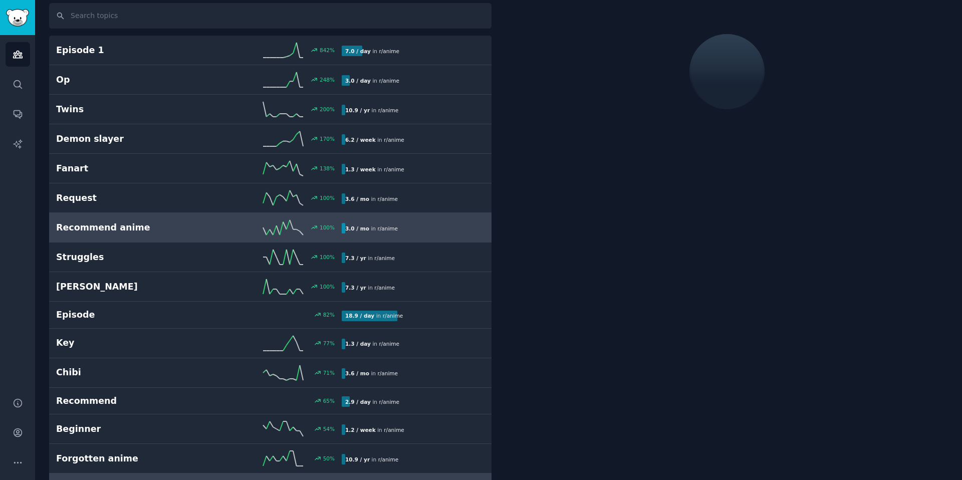
scroll to position [56, 0]
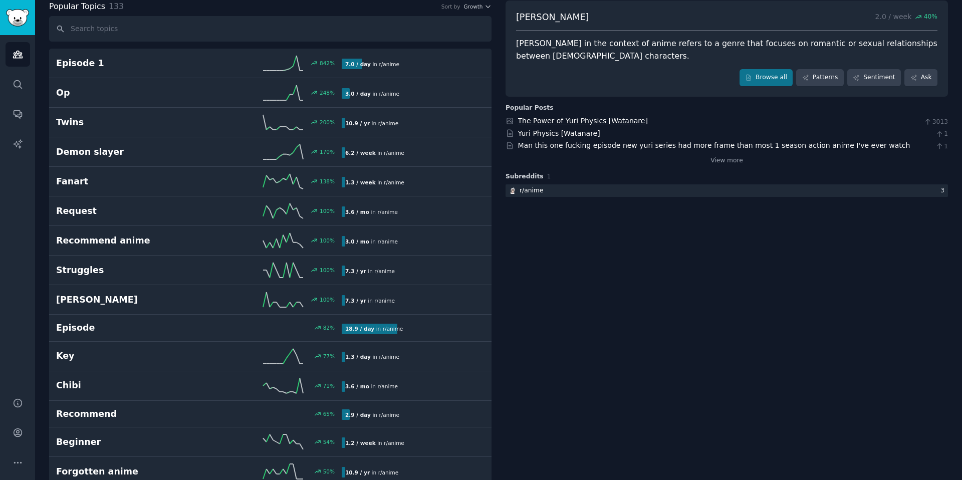
click at [561, 120] on link "The Power of Yuri Physics [Watanare]" at bounding box center [583, 121] width 130 height 8
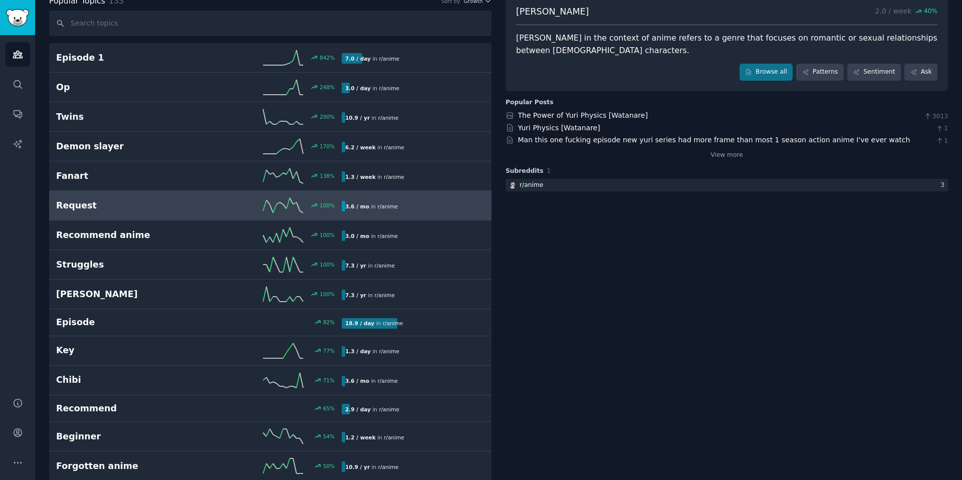
scroll to position [73, 0]
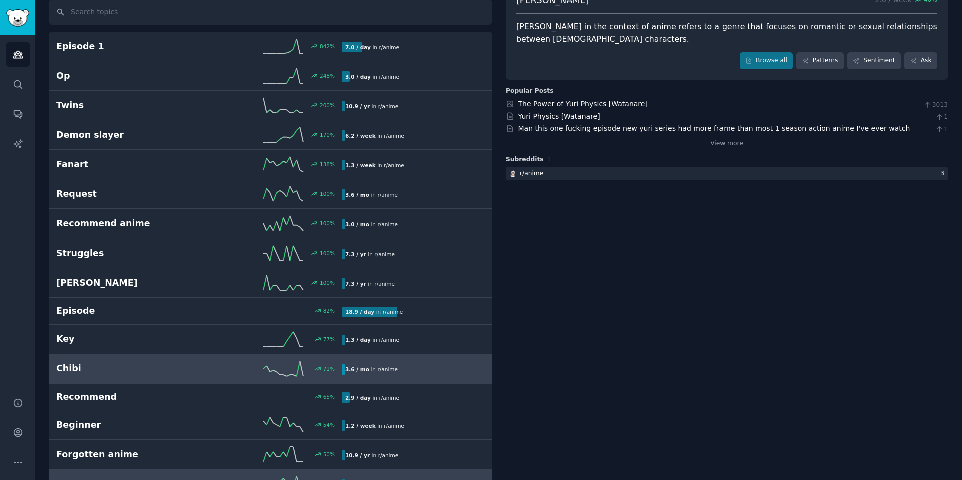
click at [391, 371] on span "r/ anime" at bounding box center [387, 369] width 21 height 6
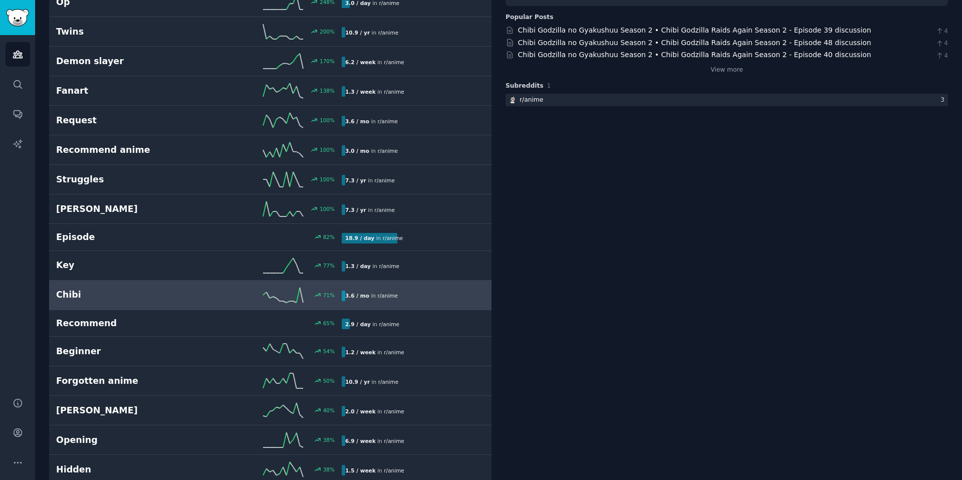
scroll to position [392, 0]
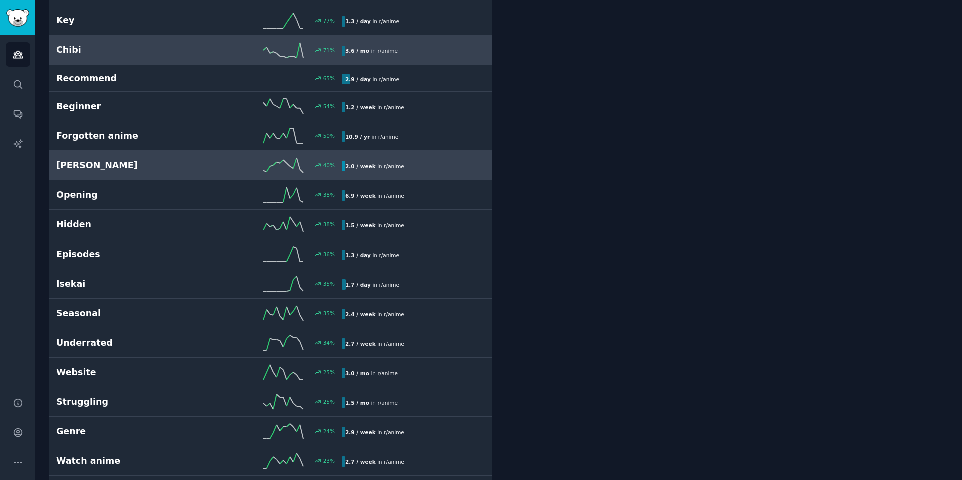
click at [394, 167] on span "r/ anime" at bounding box center [394, 166] width 21 height 6
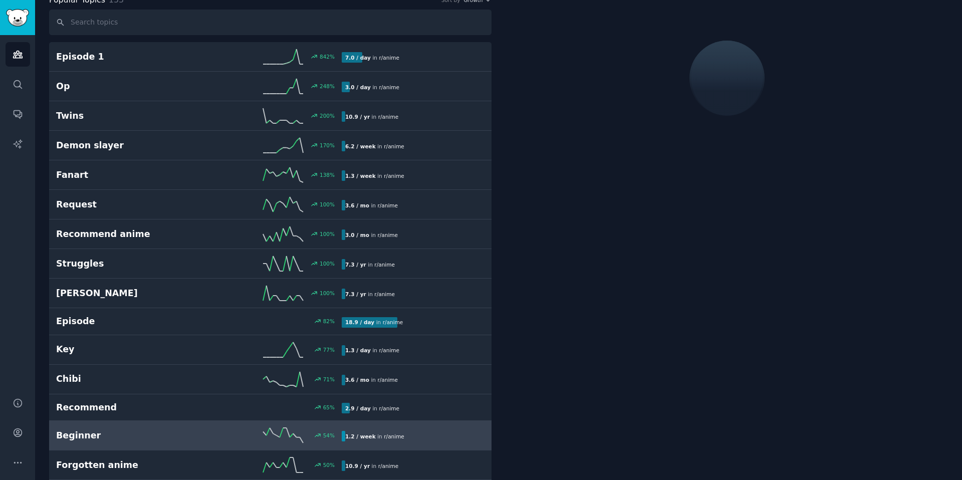
scroll to position [56, 0]
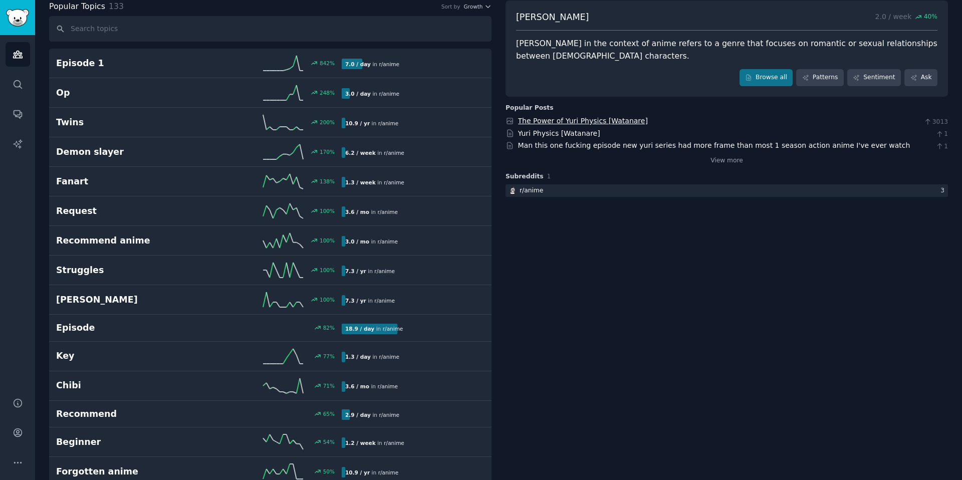
click at [568, 121] on link "The Power of Yuri Physics [Watanare]" at bounding box center [583, 121] width 130 height 8
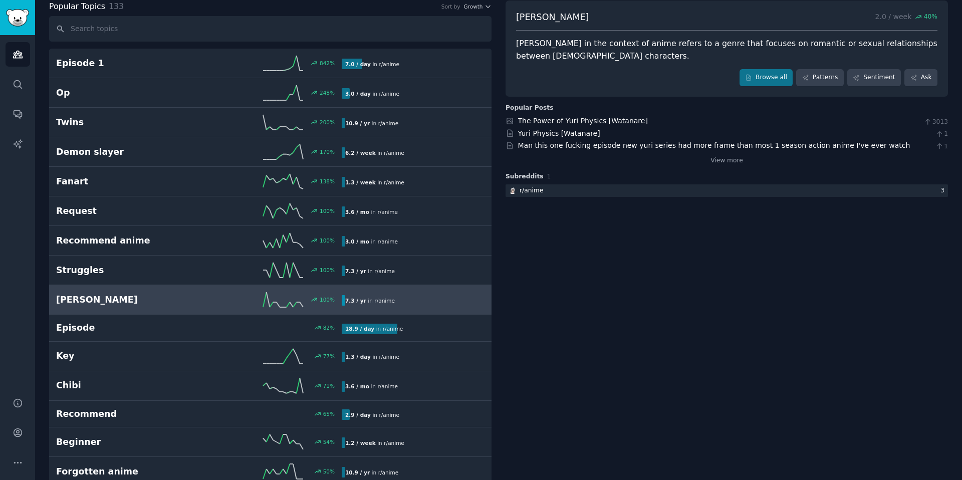
scroll to position [0, 0]
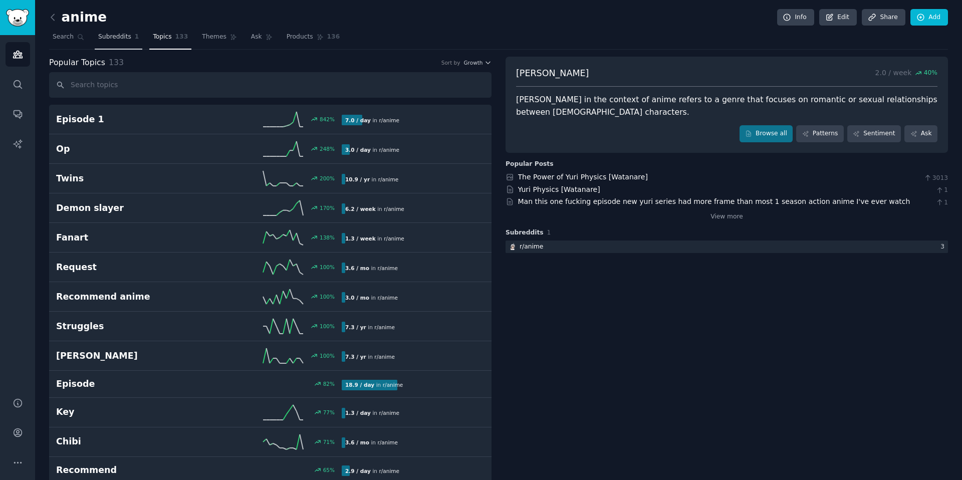
click at [125, 40] on span "Subreddits" at bounding box center [114, 37] width 33 height 9
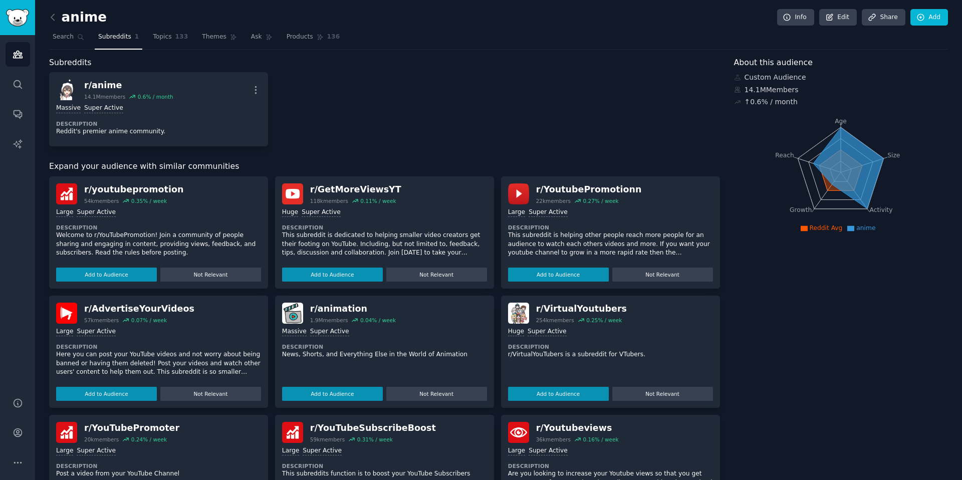
click at [851, 176] on icon at bounding box center [848, 167] width 70 height 81
click at [216, 46] on link "Themes" at bounding box center [219, 39] width 42 height 21
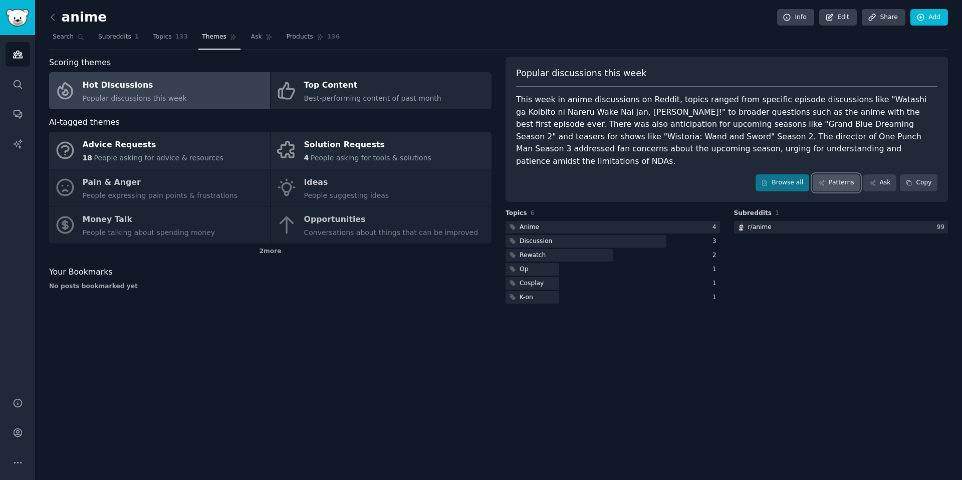
click at [837, 174] on link "Patterns" at bounding box center [835, 182] width 47 height 17
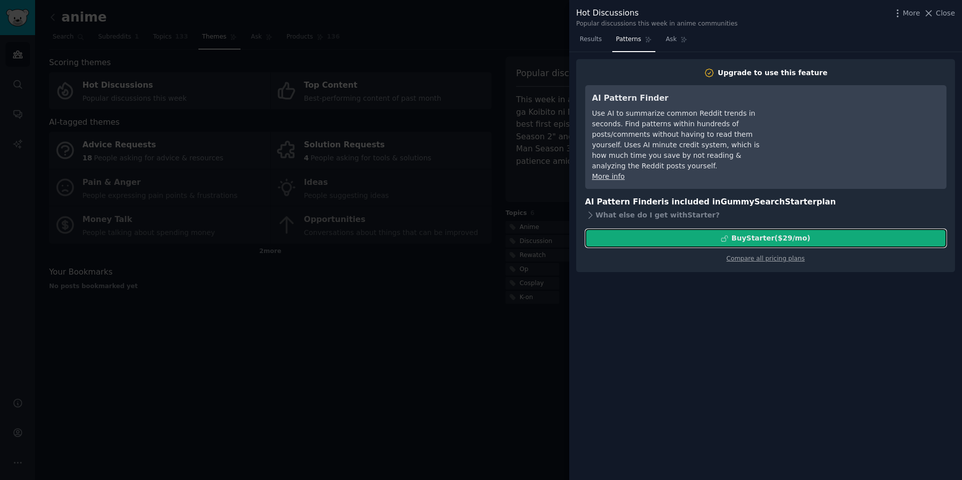
click at [768, 233] on div "Buy Starter ($ 29 /mo )" at bounding box center [770, 238] width 79 height 11
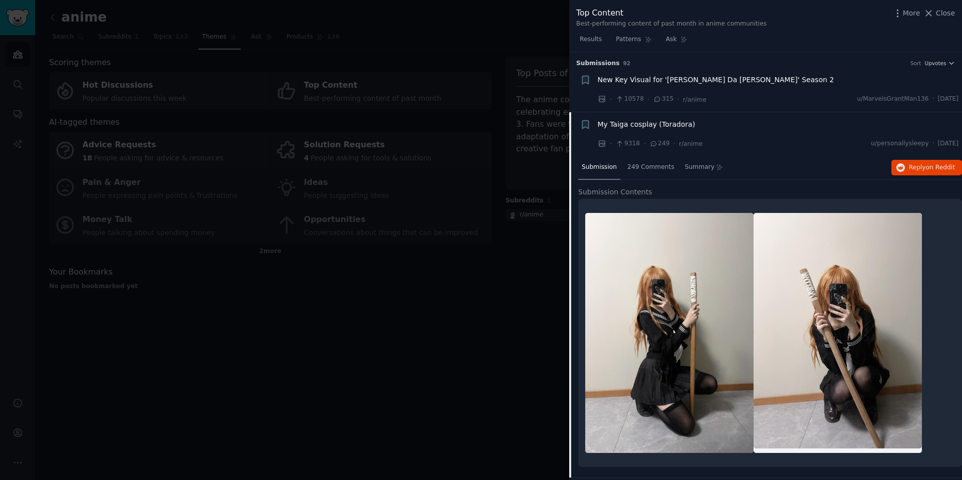
click at [532, 128] on div at bounding box center [481, 240] width 962 height 480
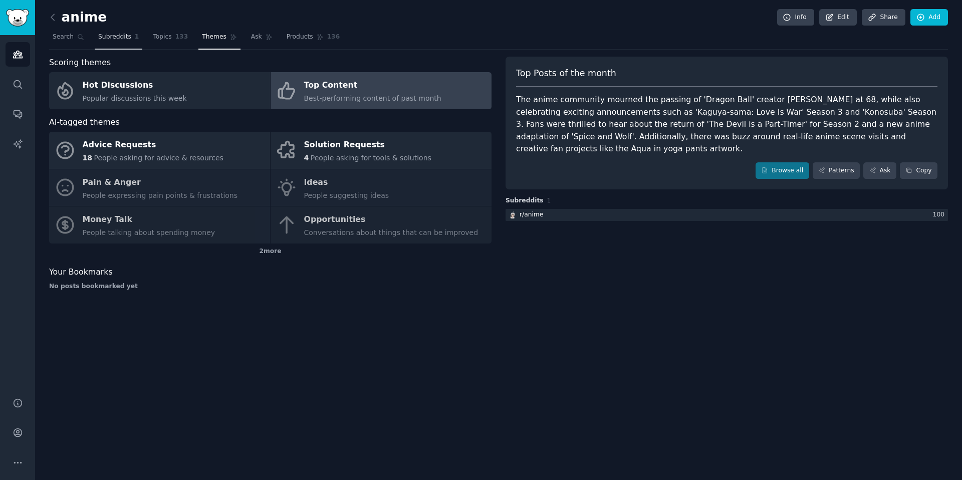
click at [124, 39] on span "Subreddits" at bounding box center [114, 37] width 33 height 9
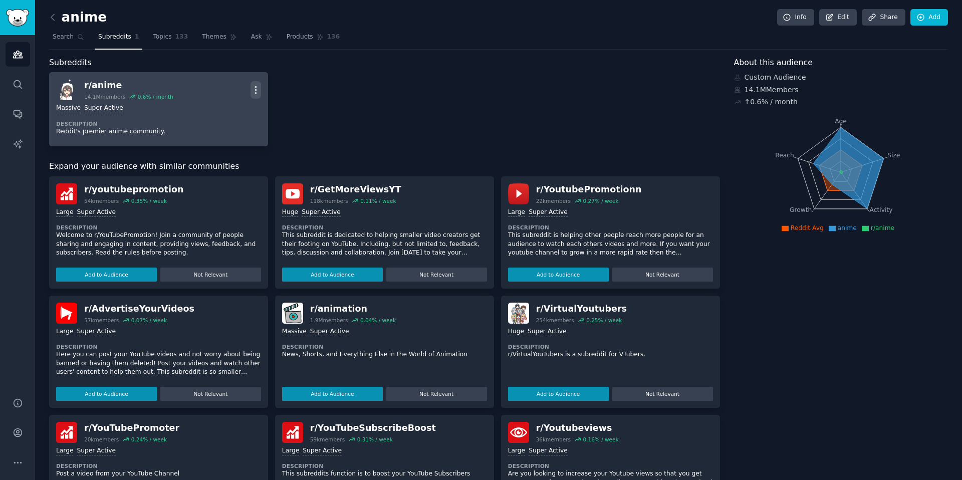
click at [254, 87] on icon "button" at bounding box center [255, 90] width 11 height 11
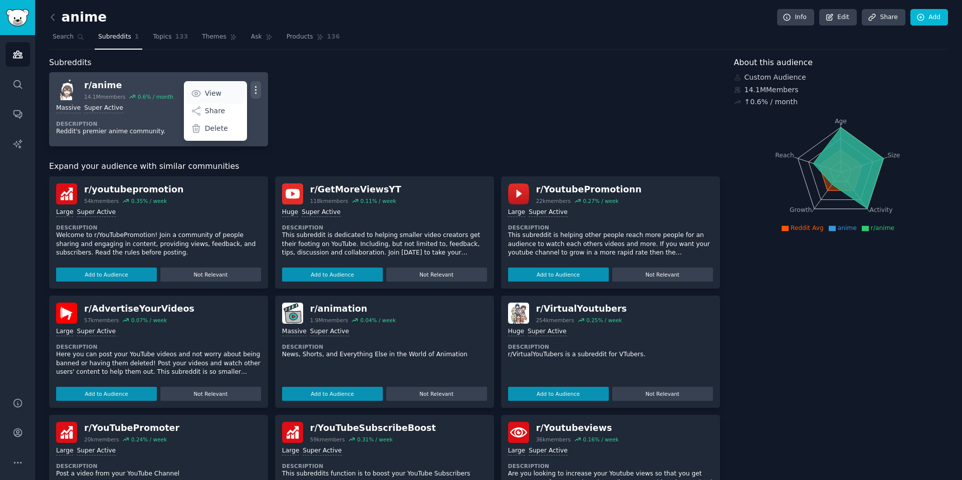
click at [226, 90] on link "View" at bounding box center [215, 93] width 60 height 21
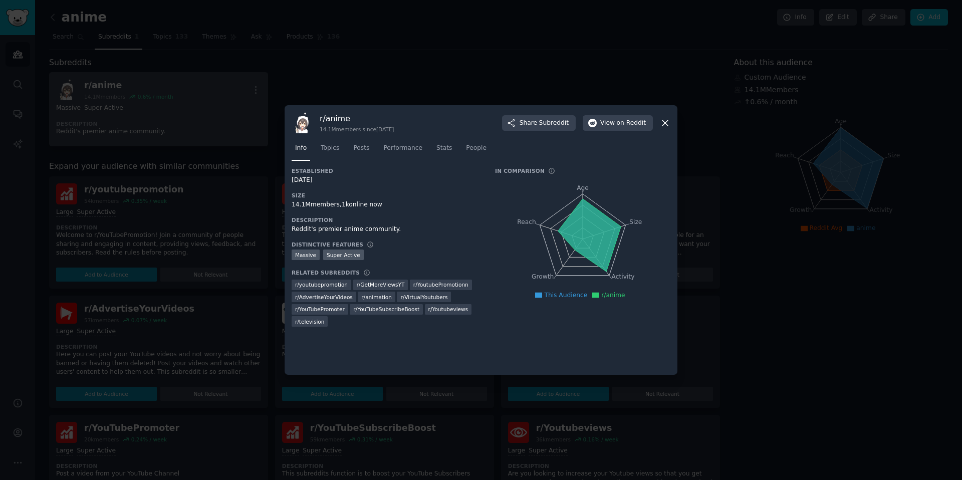
click at [320, 79] on div at bounding box center [481, 240] width 962 height 480
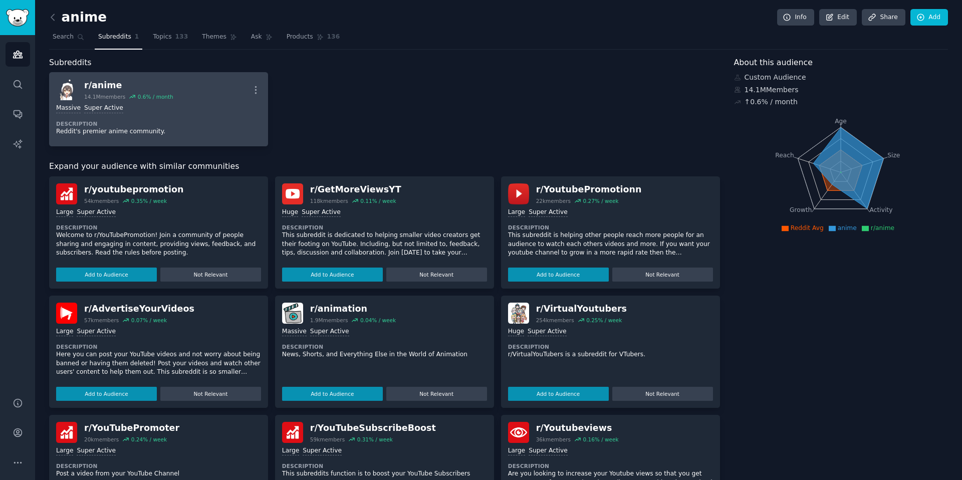
click at [171, 123] on dt "Description" at bounding box center [158, 123] width 205 height 7
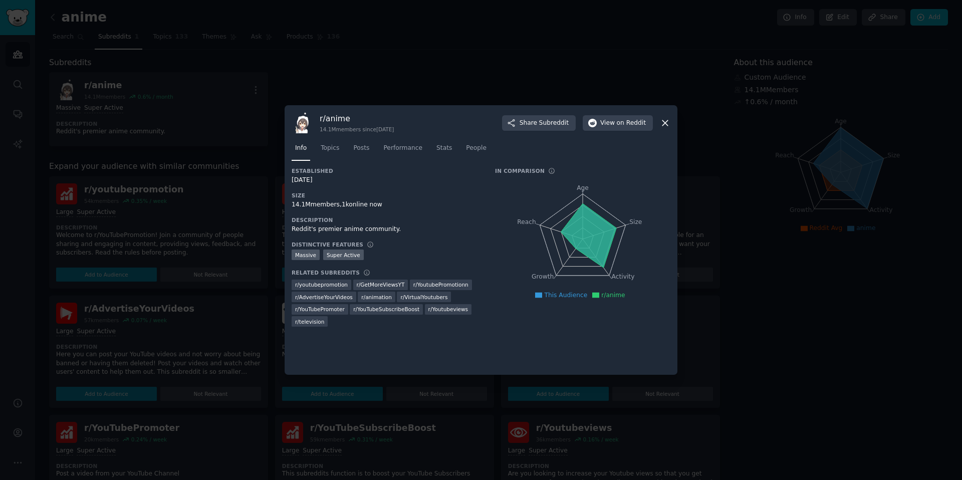
click at [280, 84] on div at bounding box center [481, 240] width 962 height 480
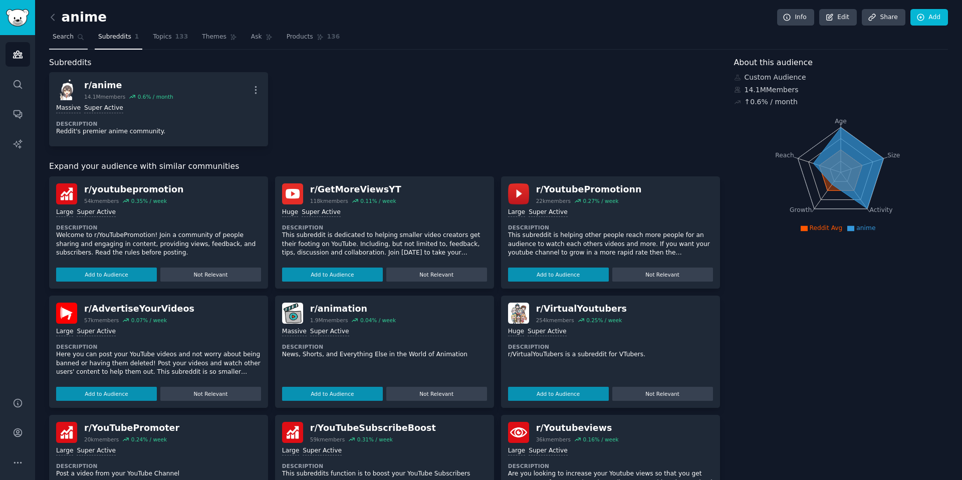
click at [82, 44] on link "Search" at bounding box center [68, 39] width 39 height 21
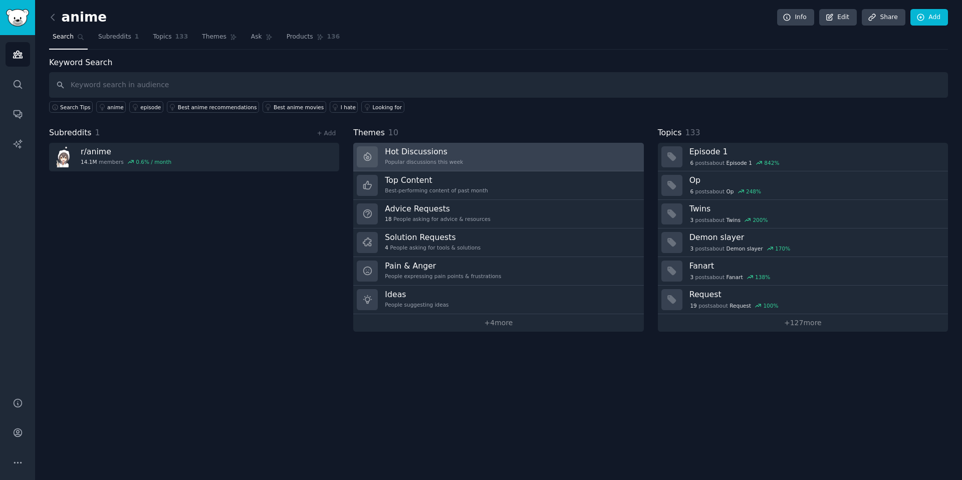
click at [442, 146] on h3 "Hot Discussions" at bounding box center [424, 151] width 78 height 11
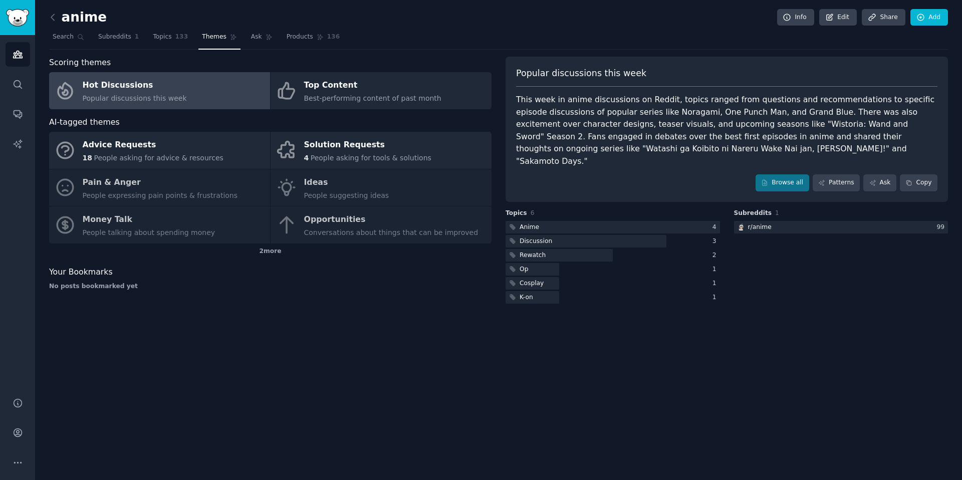
click at [652, 114] on div "This week in anime discussions on Reddit, topics ranged from questions and reco…" at bounding box center [726, 131] width 421 height 74
copy div "Noragami"
click at [165, 40] on span "Topics" at bounding box center [162, 37] width 19 height 9
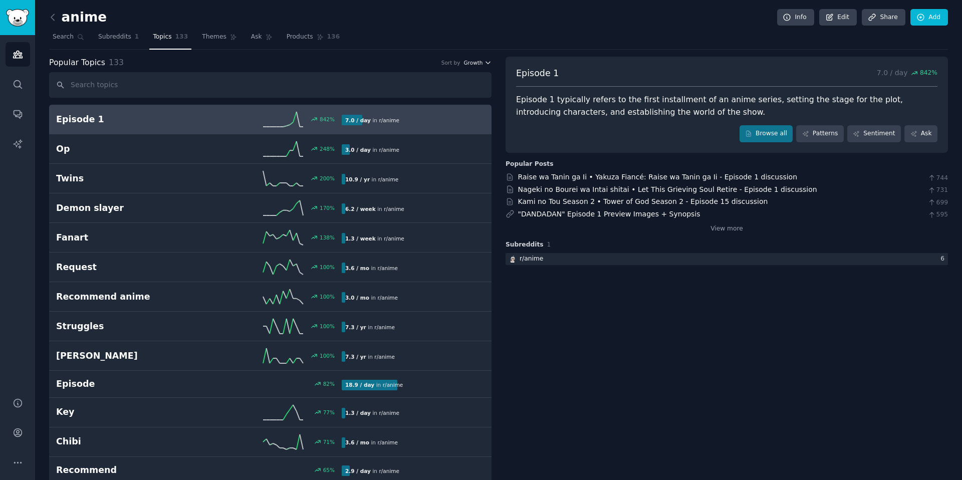
click at [472, 64] on span "Growth" at bounding box center [472, 62] width 19 height 7
click at [469, 80] on div "Growth" at bounding box center [441, 82] width 93 height 18
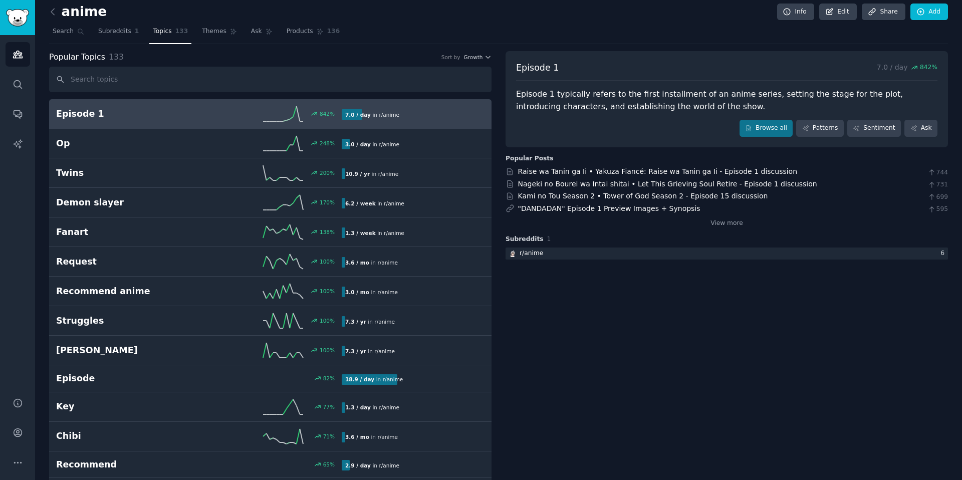
scroll to position [9, 0]
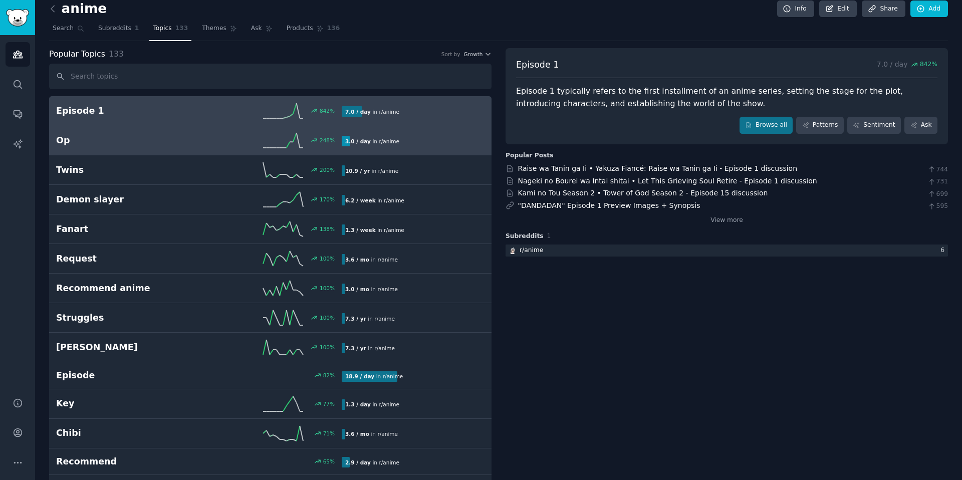
click at [368, 149] on link "Op 248 % 3.0 / day in r/ anime" at bounding box center [270, 141] width 442 height 30
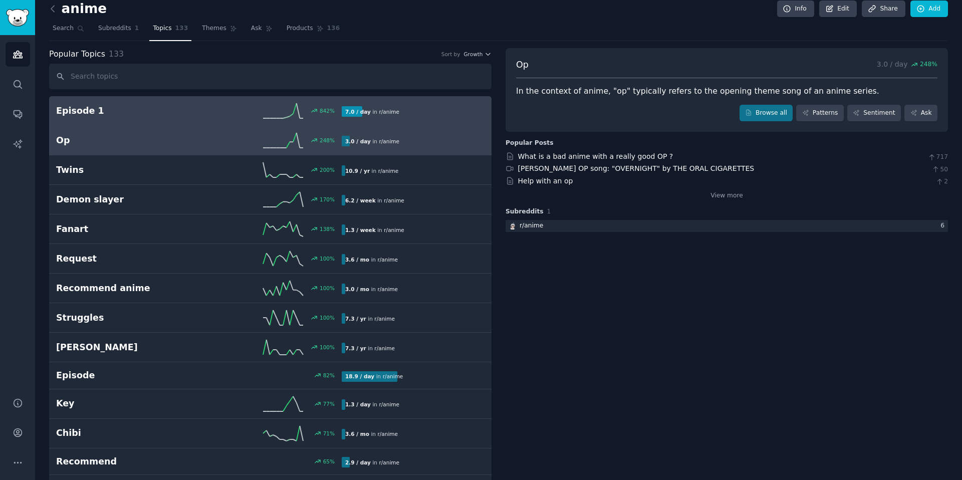
click at [366, 113] on div "7.0 / day in r/ anime" at bounding box center [372, 111] width 61 height 11
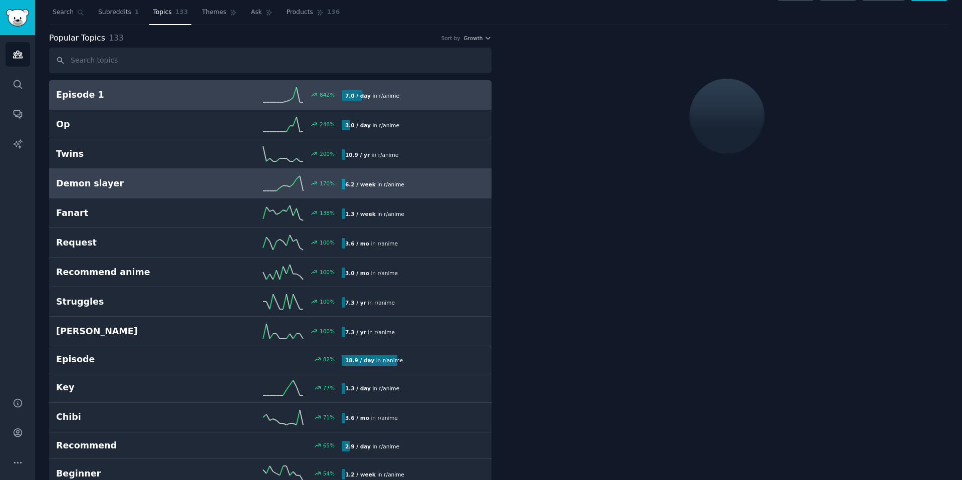
scroll to position [26, 0]
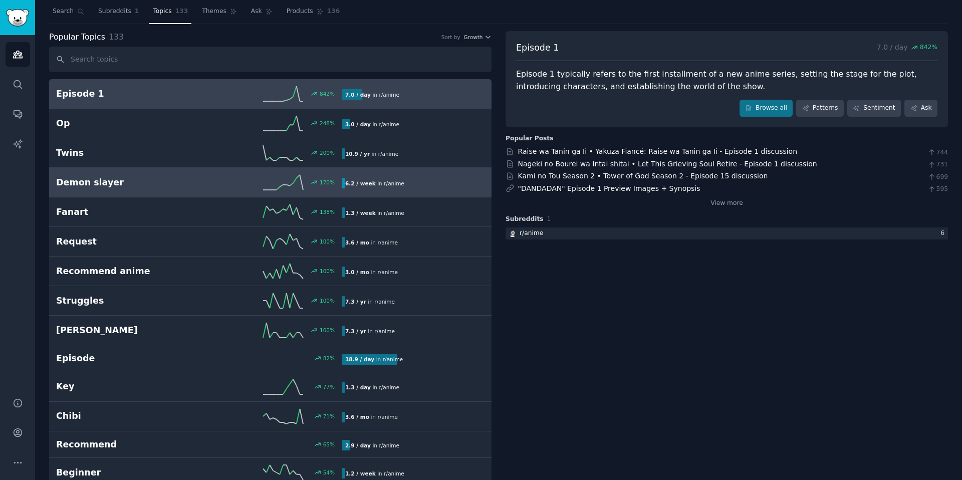
click at [374, 185] on div "6.2 / week in r/ anime" at bounding box center [375, 183] width 66 height 11
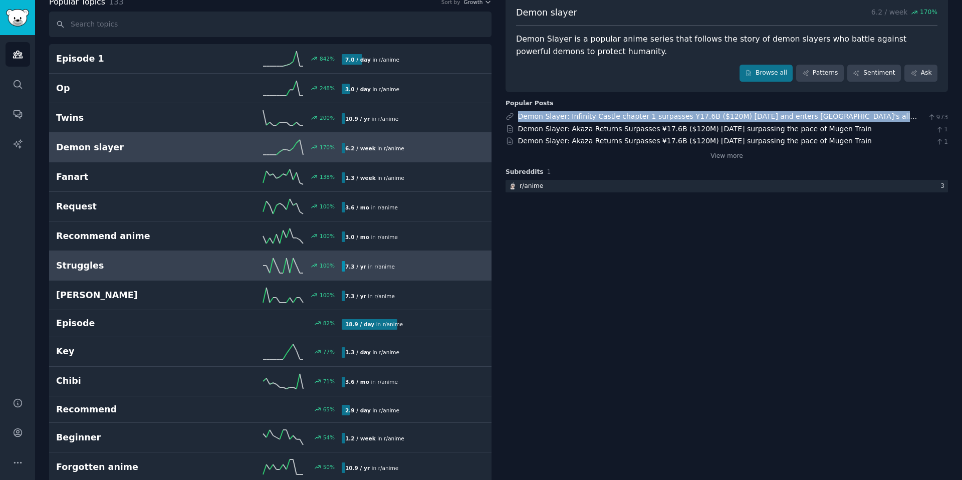
scroll to position [81, 0]
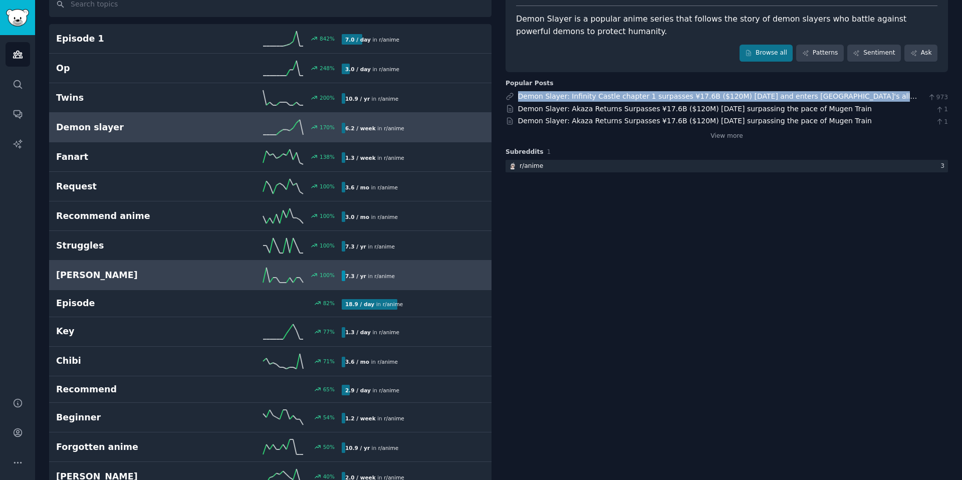
click at [197, 275] on h2 "[PERSON_NAME]" at bounding box center [127, 275] width 143 height 13
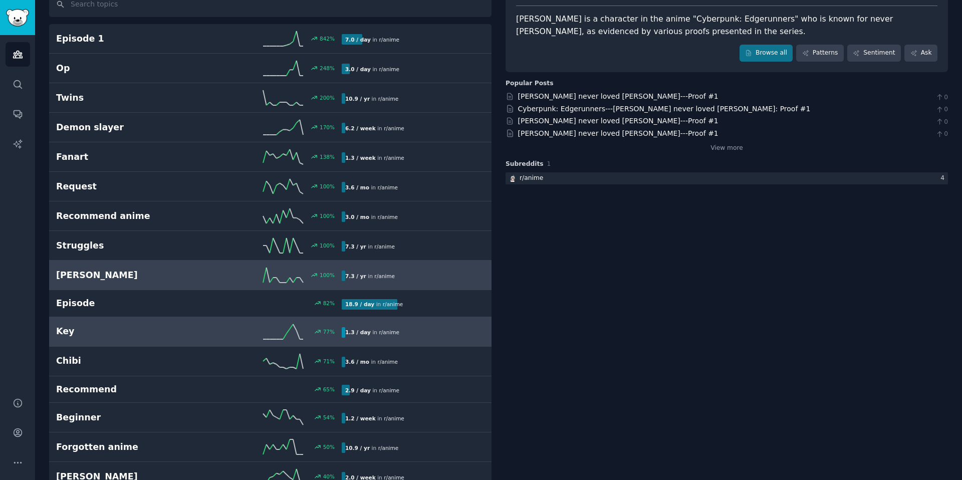
click at [206, 340] on link "Key 77 % 1.3 / day in r/ anime" at bounding box center [270, 332] width 442 height 30
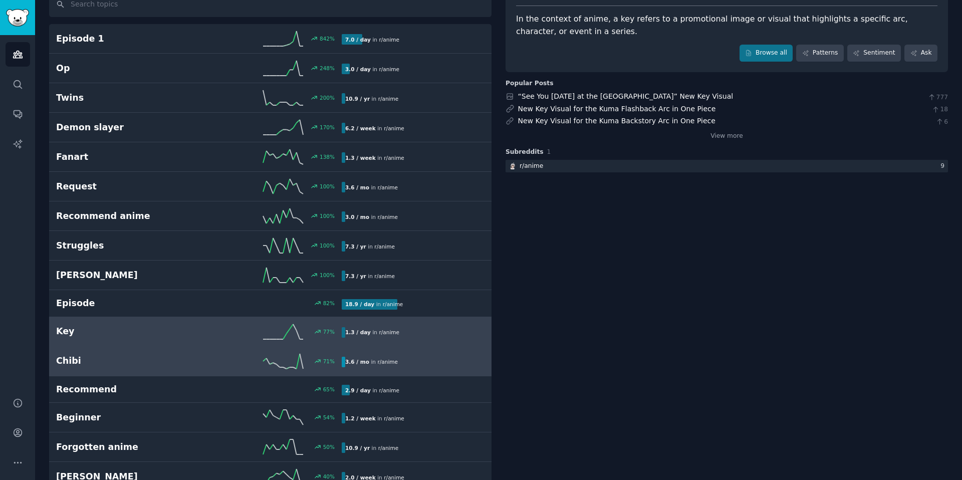
click at [209, 358] on div "71 %" at bounding box center [270, 361] width 143 height 15
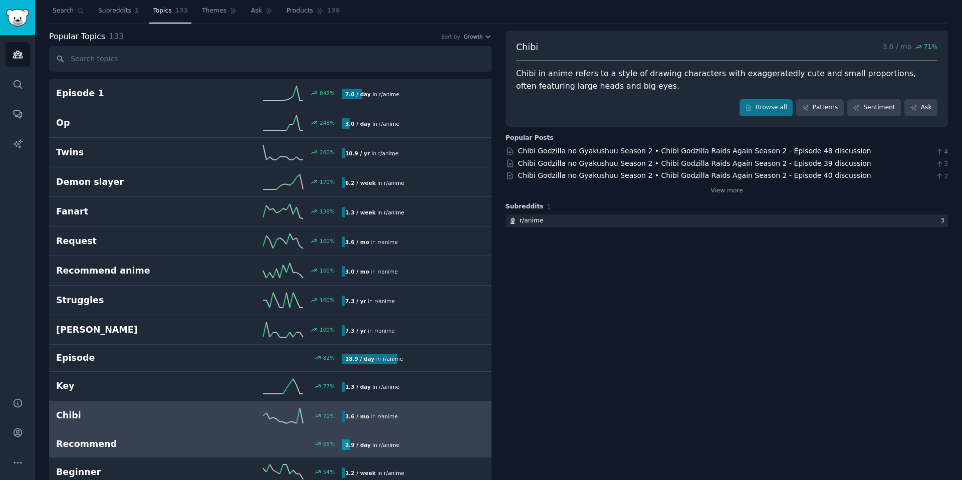
scroll to position [36, 0]
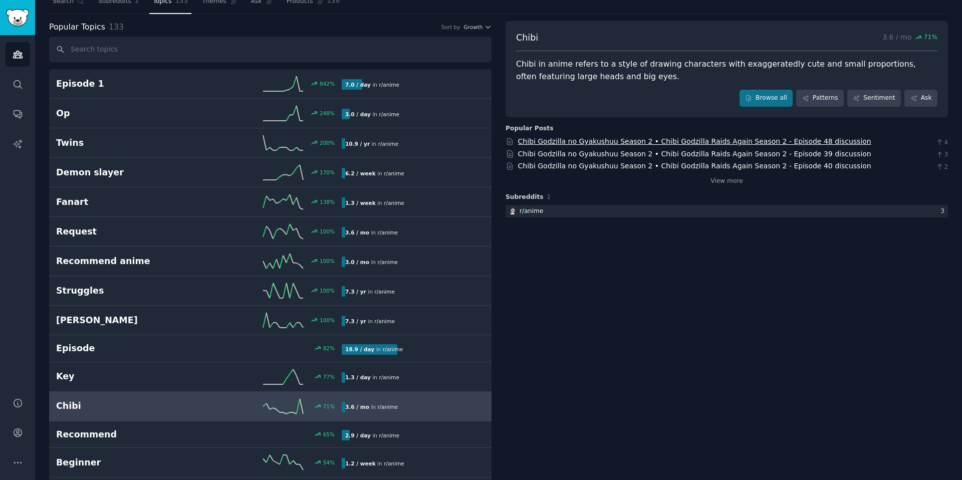
click at [628, 142] on link "Chibi Godzilla no Gyakushuu Season 2 • Chibi Godzilla Raids Again Season 2 - Ep…" at bounding box center [694, 141] width 353 height 8
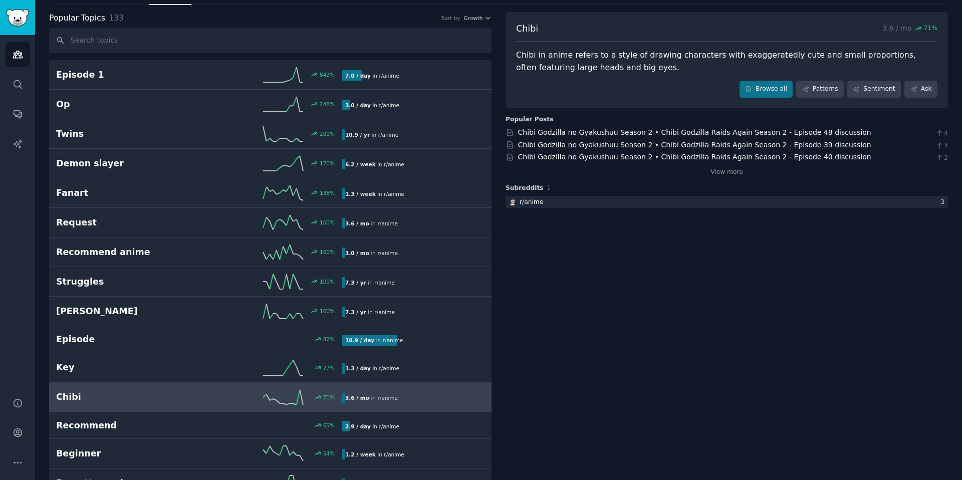
scroll to position [0, 0]
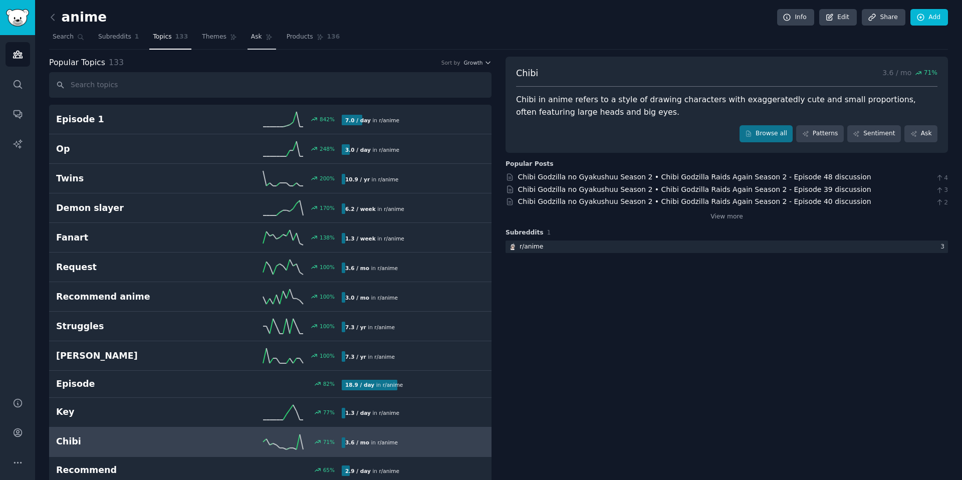
click at [249, 42] on link "Ask" at bounding box center [261, 39] width 29 height 21
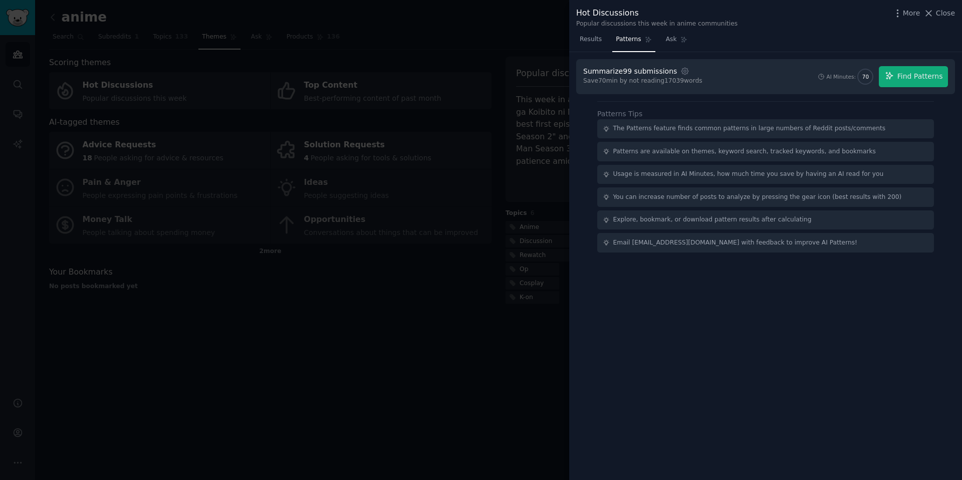
click at [314, 301] on div at bounding box center [481, 240] width 962 height 480
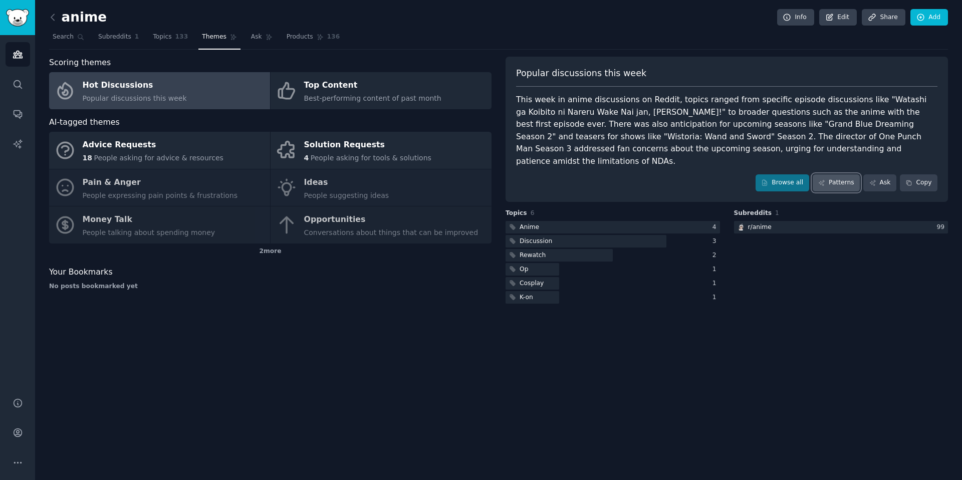
click at [844, 174] on link "Patterns" at bounding box center [835, 182] width 47 height 17
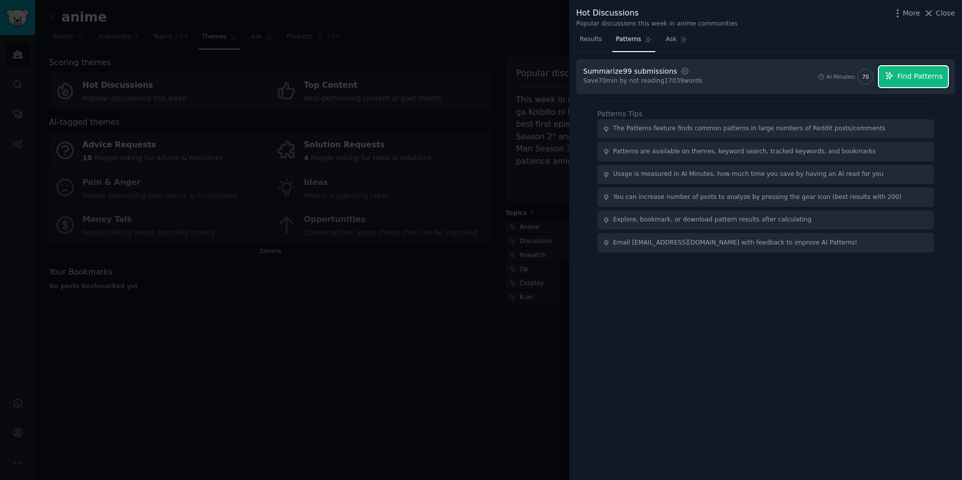
click at [916, 82] on button "Find Patterns" at bounding box center [912, 76] width 69 height 21
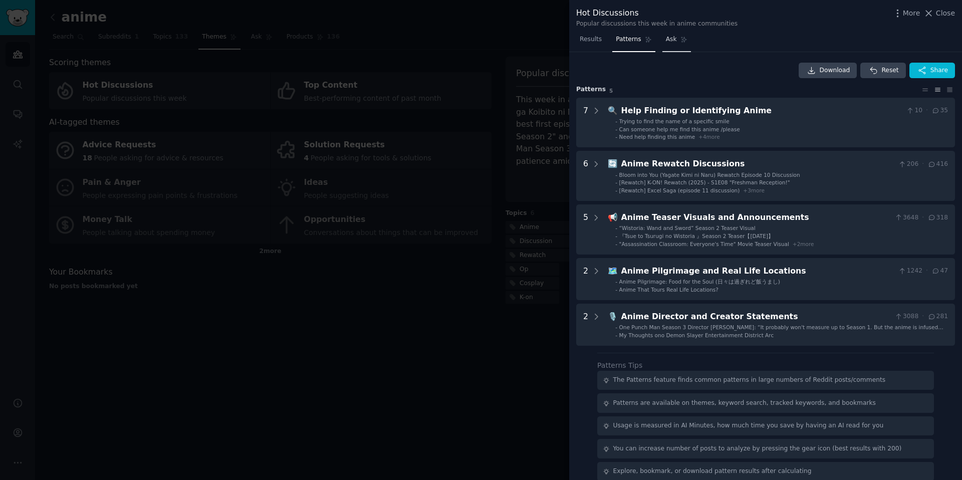
click at [675, 40] on span "Ask" at bounding box center [671, 39] width 11 height 9
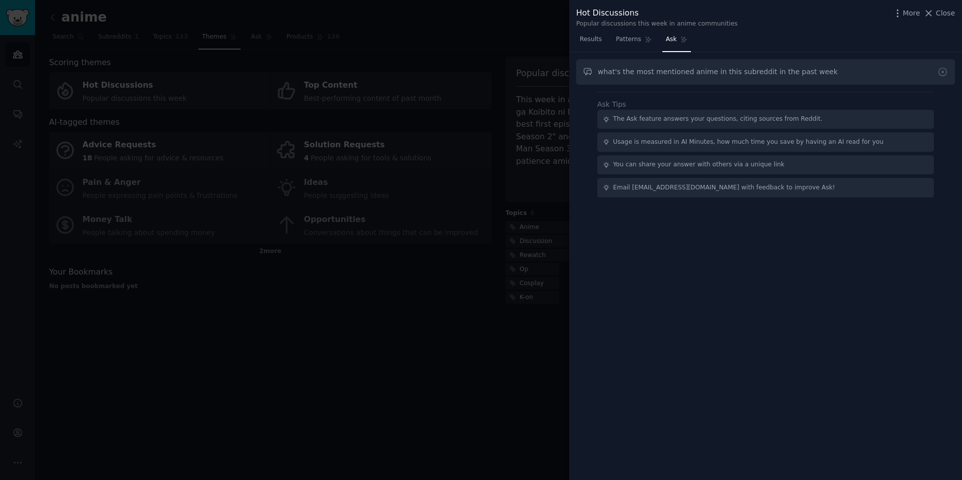
type input "what's the most mentioned anime in this subreddit in the past week"
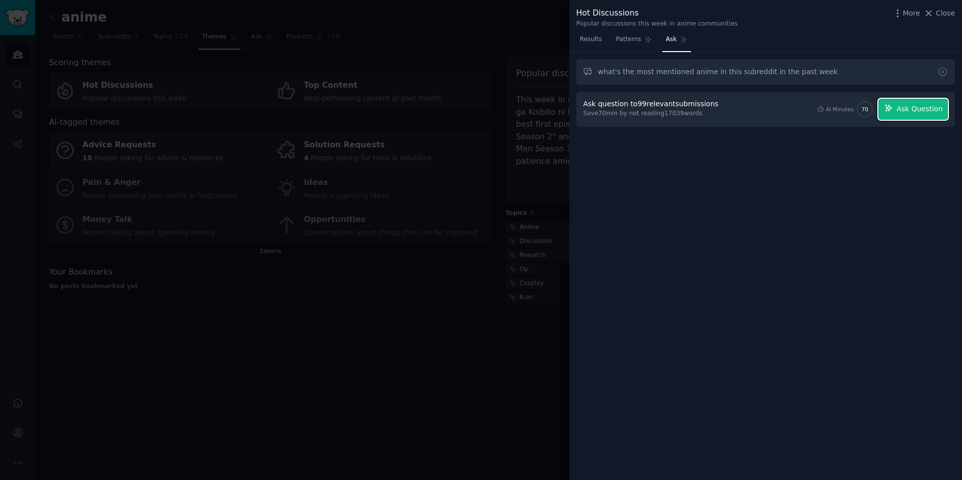
click at [912, 109] on span "Ask Question" at bounding box center [919, 109] width 46 height 11
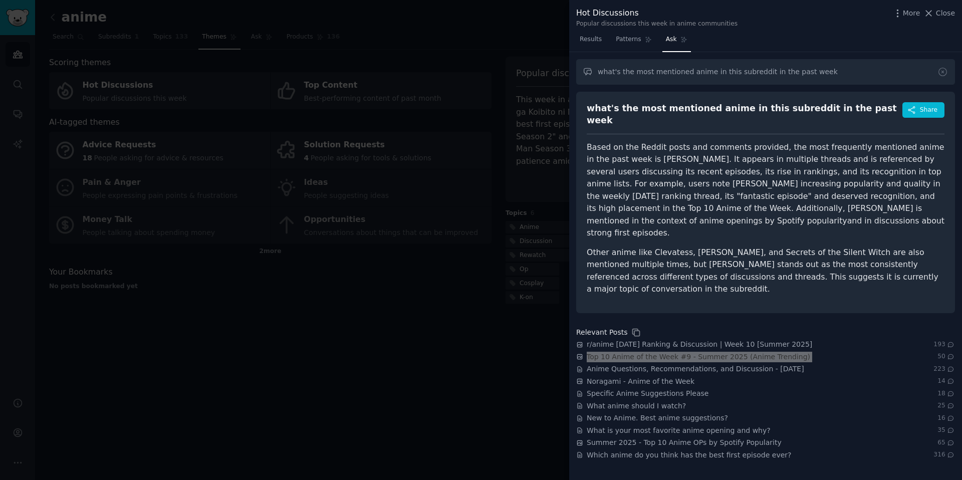
drag, startPoint x: 707, startPoint y: 327, endPoint x: 745, endPoint y: 18, distance: 311.8
click at [0, 0] on div "Hot Discussions Popular discussions this week in anime communities More Close R…" at bounding box center [481, 240] width 962 height 480
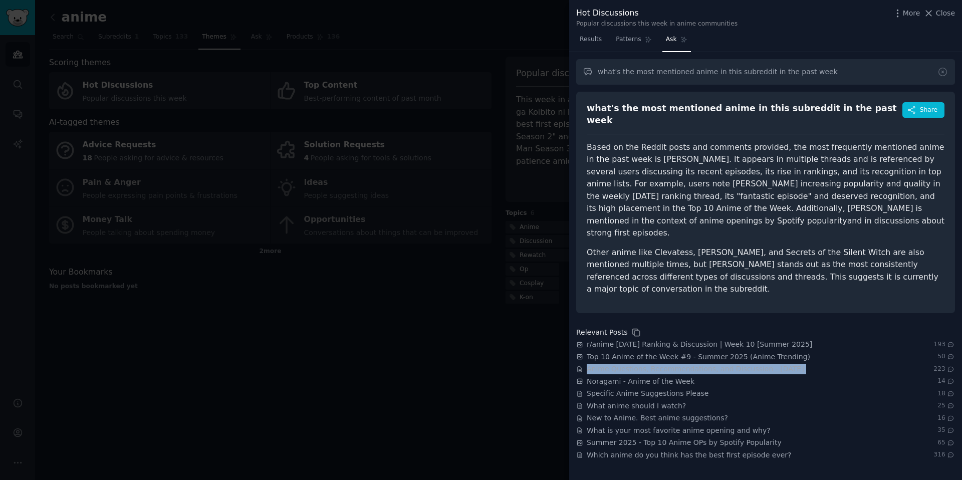
click at [757, 293] on div "what's the most mentioned anime in this subreddit in the past week Share Based …" at bounding box center [765, 276] width 379 height 369
click at [474, 320] on div at bounding box center [481, 240] width 962 height 480
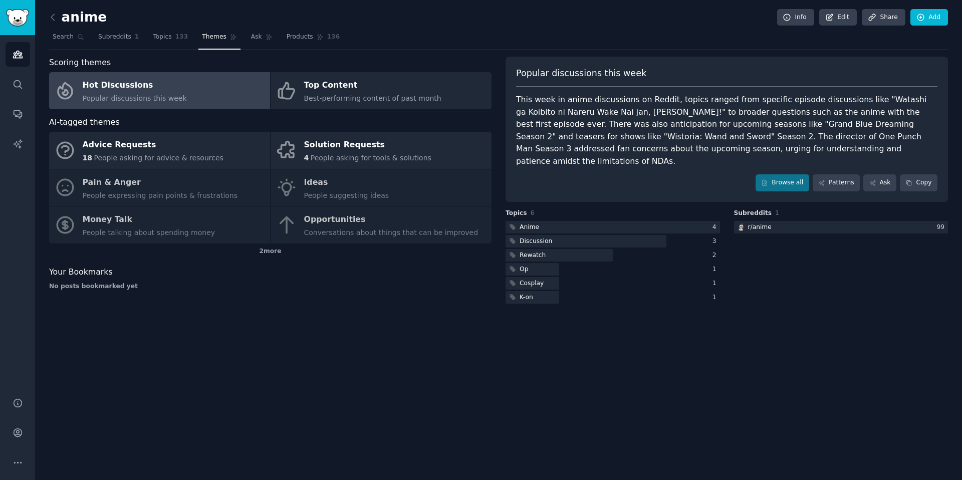
click at [156, 362] on div "anime Info Edit Share Add Search Subreddits 1 Topics 133 Themes Ask Products 13…" at bounding box center [498, 240] width 927 height 480
click at [23, 459] on button "More" at bounding box center [18, 462] width 25 height 25
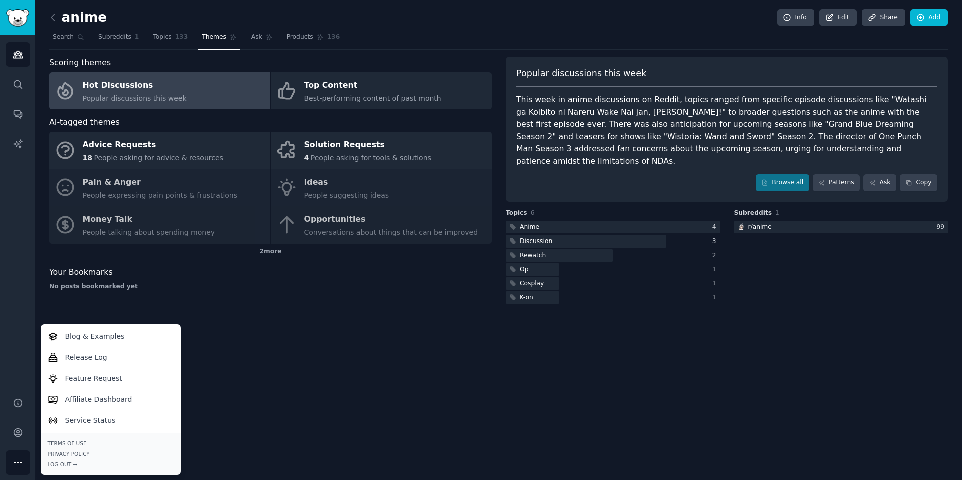
click at [23, 459] on button "More" at bounding box center [18, 462] width 25 height 25
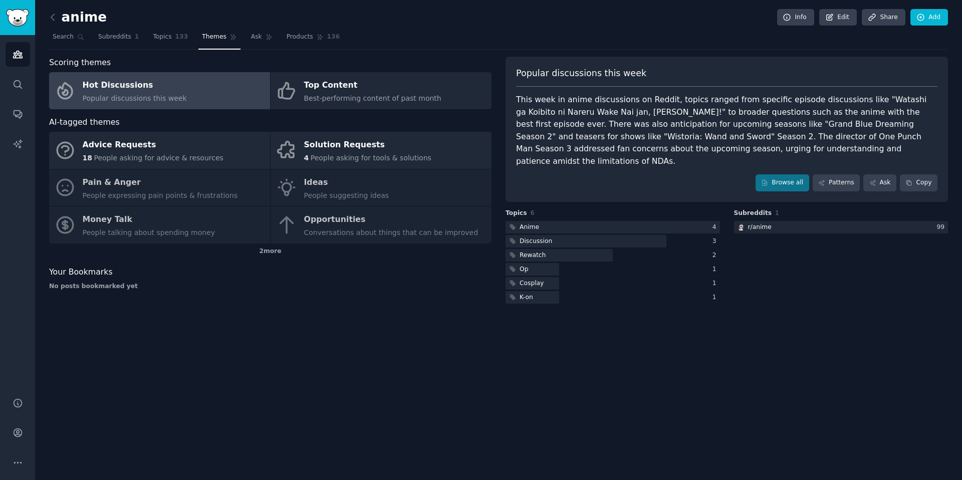
click at [599, 123] on div "This week in anime discussions on Reddit, topics ranged from specific episode d…" at bounding box center [726, 131] width 421 height 74
click at [838, 176] on link "Patterns" at bounding box center [835, 182] width 47 height 17
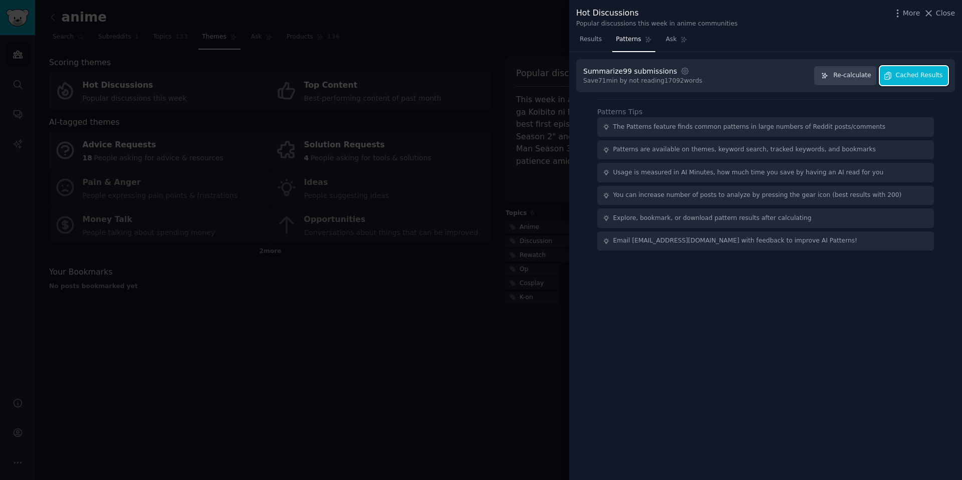
click at [910, 76] on span "Cached Results" at bounding box center [918, 75] width 47 height 9
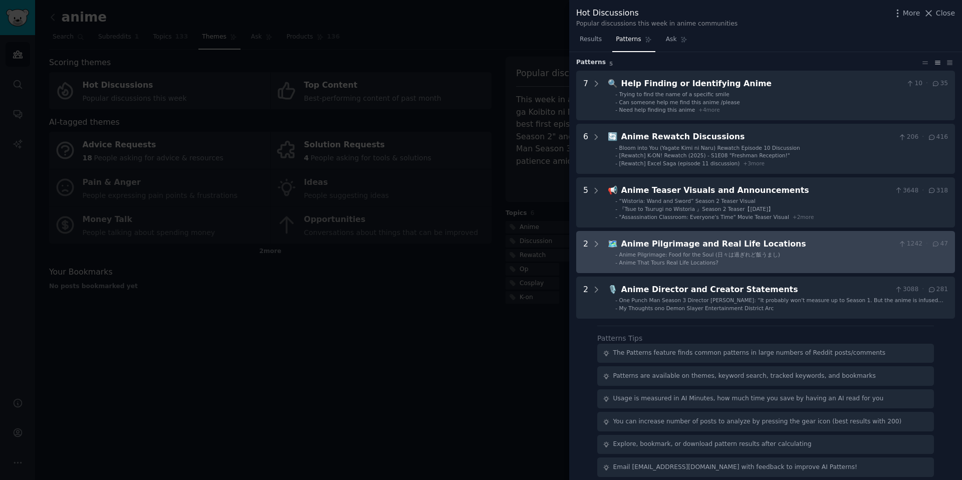
scroll to position [35, 0]
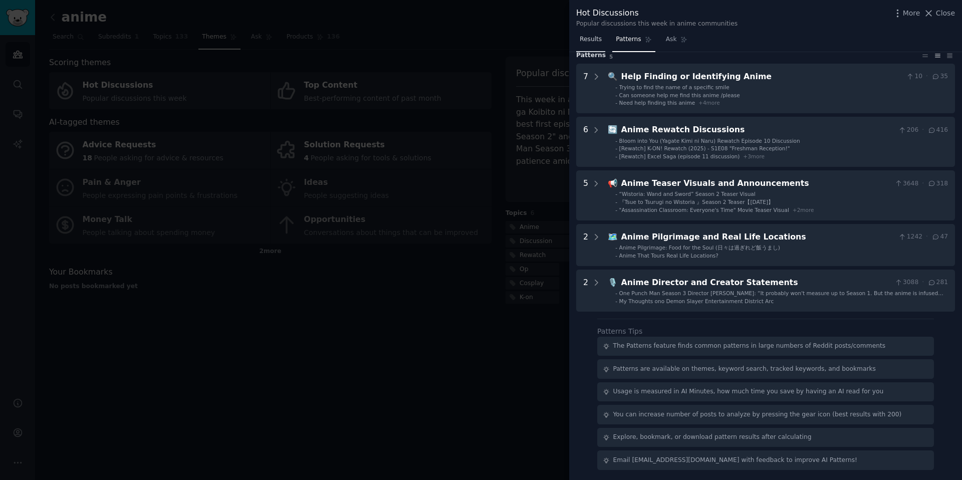
click at [594, 43] on span "Results" at bounding box center [590, 39] width 22 height 9
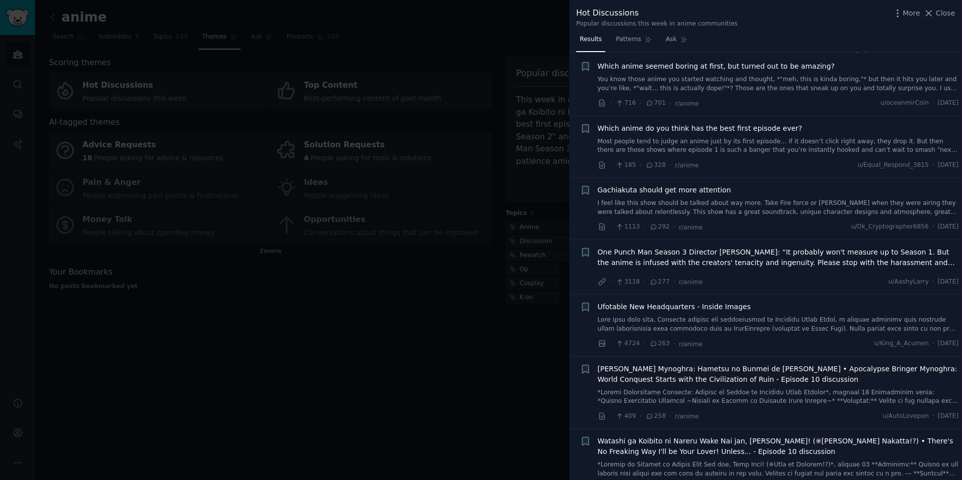
scroll to position [14, 0]
click at [418, 283] on div at bounding box center [481, 240] width 962 height 480
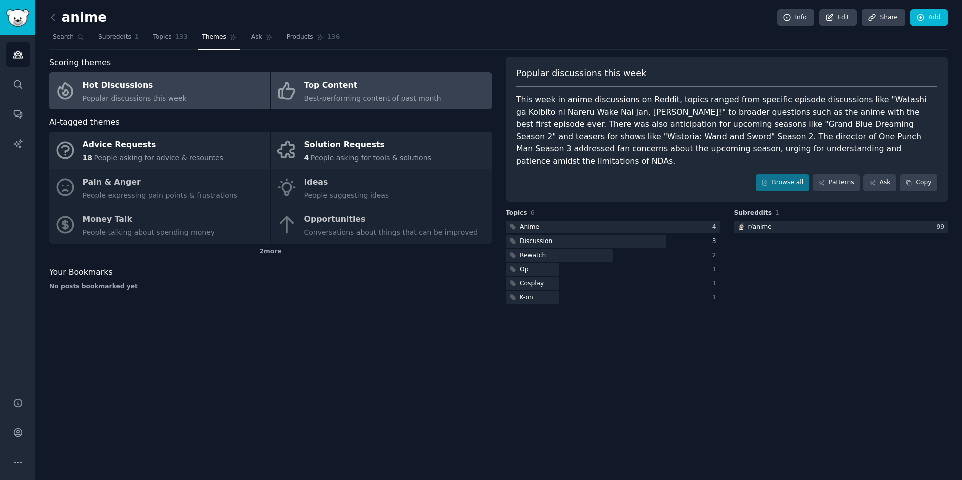
click at [336, 107] on link "Top Content Best-performing content of past month" at bounding box center [380, 90] width 221 height 37
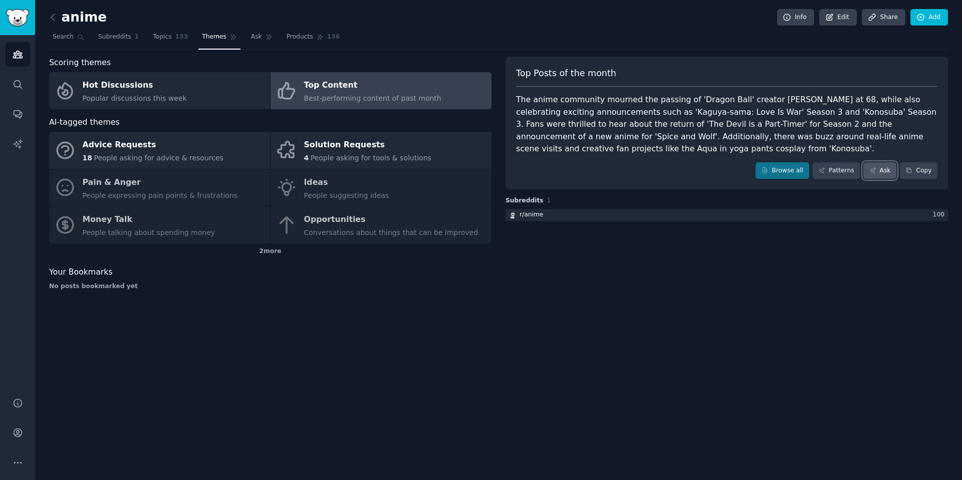
click at [874, 176] on link "Ask" at bounding box center [879, 170] width 33 height 17
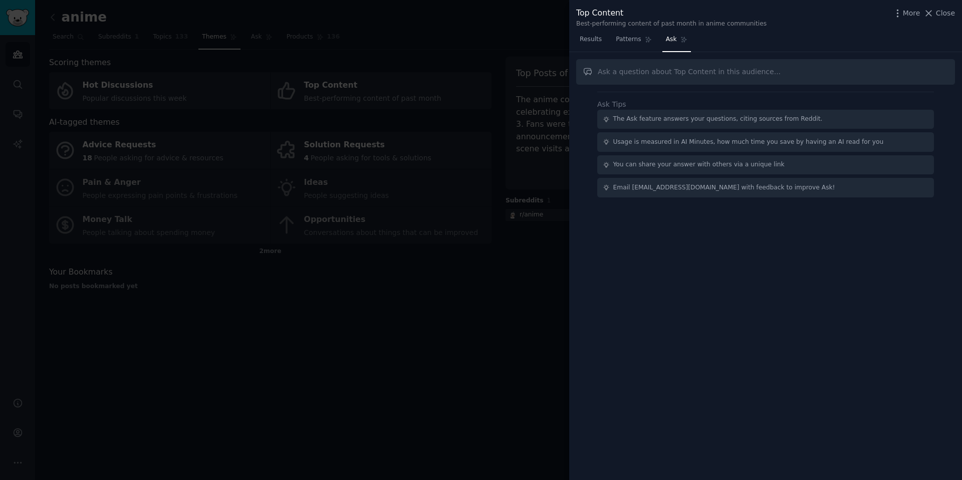
click at [422, 33] on div at bounding box center [481, 240] width 962 height 480
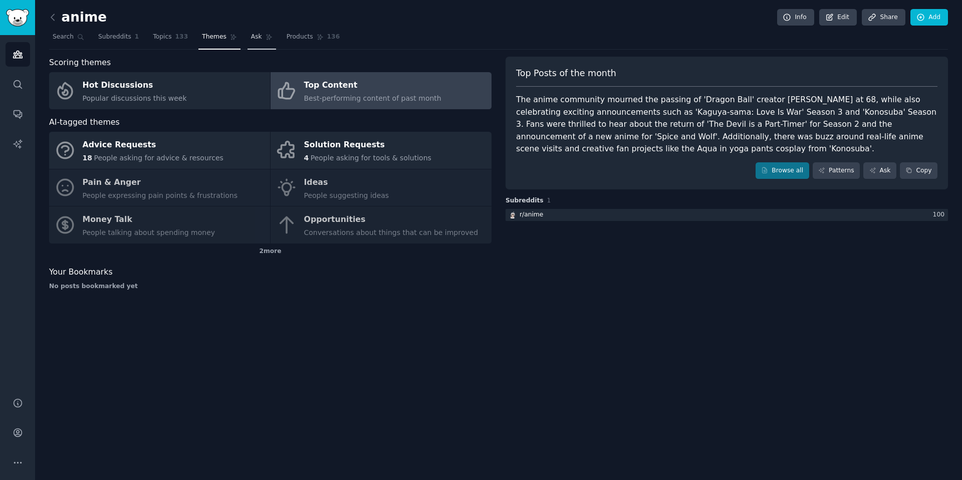
click at [255, 33] on span "Ask" at bounding box center [256, 37] width 11 height 9
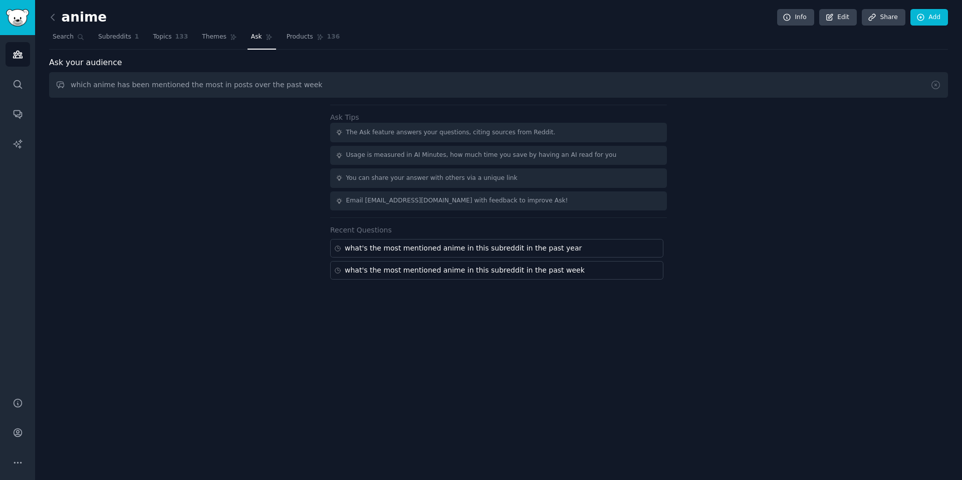
type input "which anime has been mentioned the most in posts over the past week"
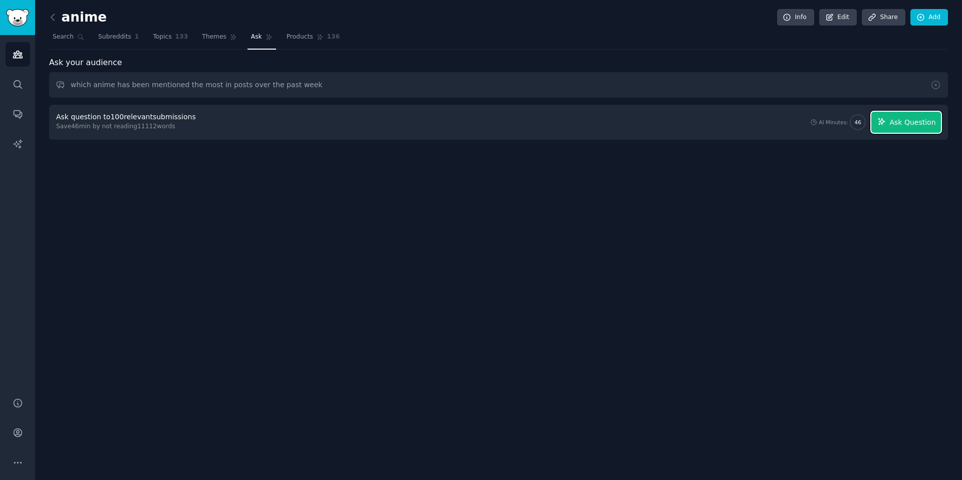
click at [921, 124] on span "Ask Question" at bounding box center [912, 122] width 46 height 11
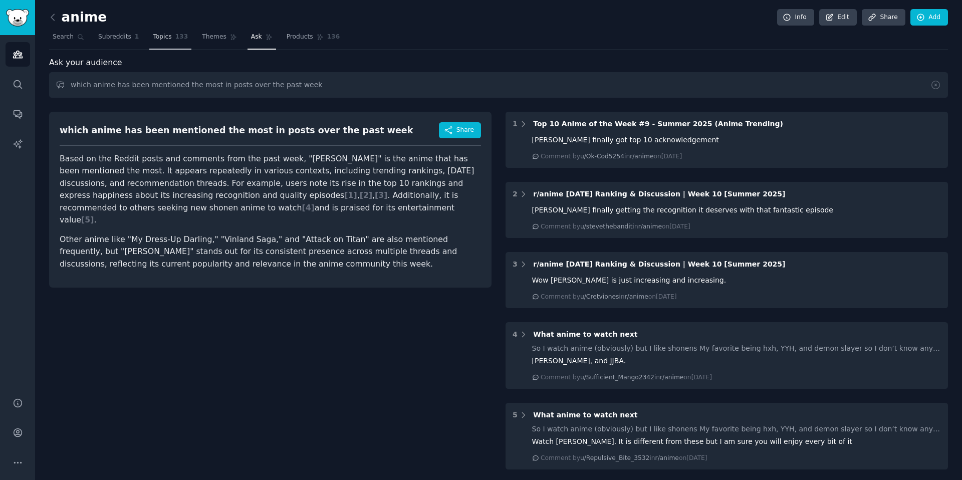
click at [157, 36] on span "Topics" at bounding box center [162, 37] width 19 height 9
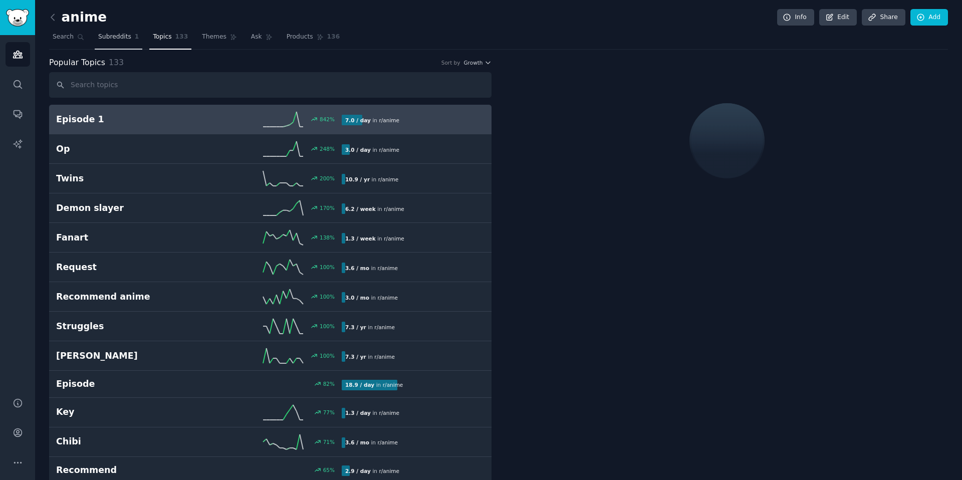
click at [127, 38] on span "Subreddits" at bounding box center [114, 37] width 33 height 9
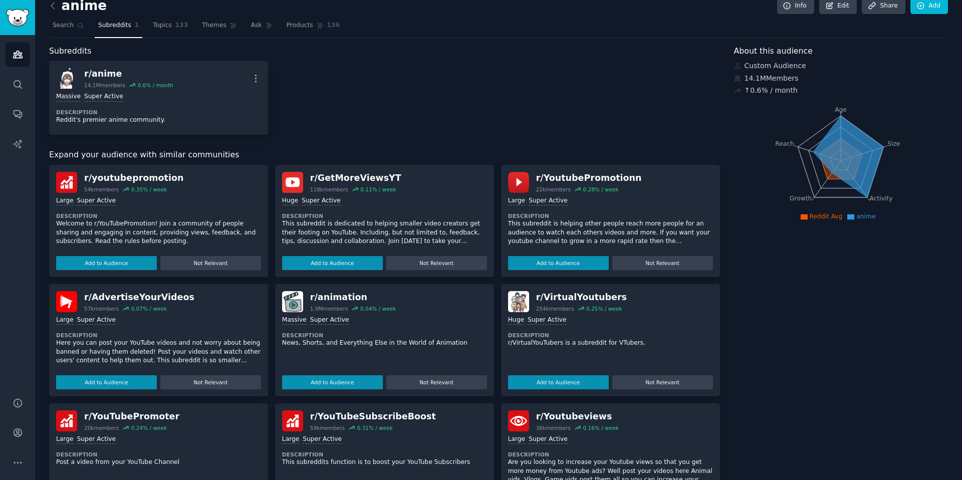
scroll to position [14, 0]
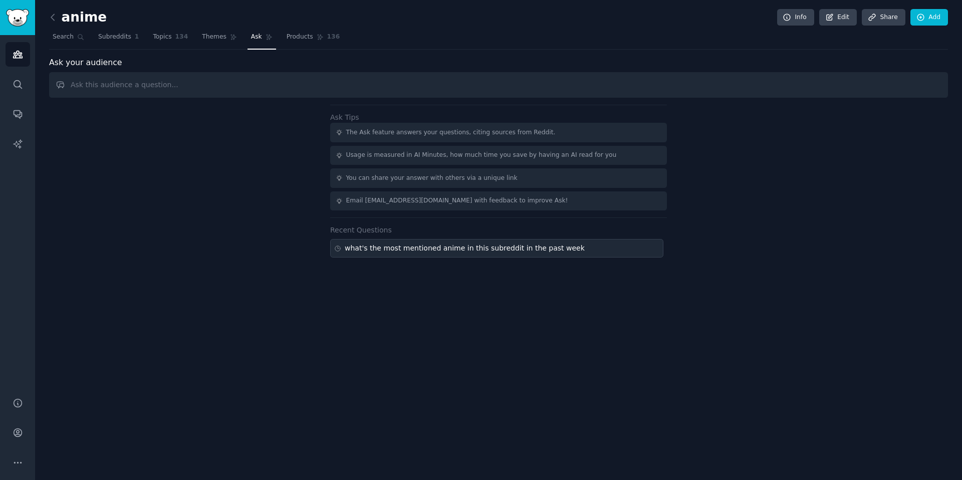
click at [383, 252] on div "what's the most mentioned anime in this subreddit in the past week" at bounding box center [465, 248] width 240 height 11
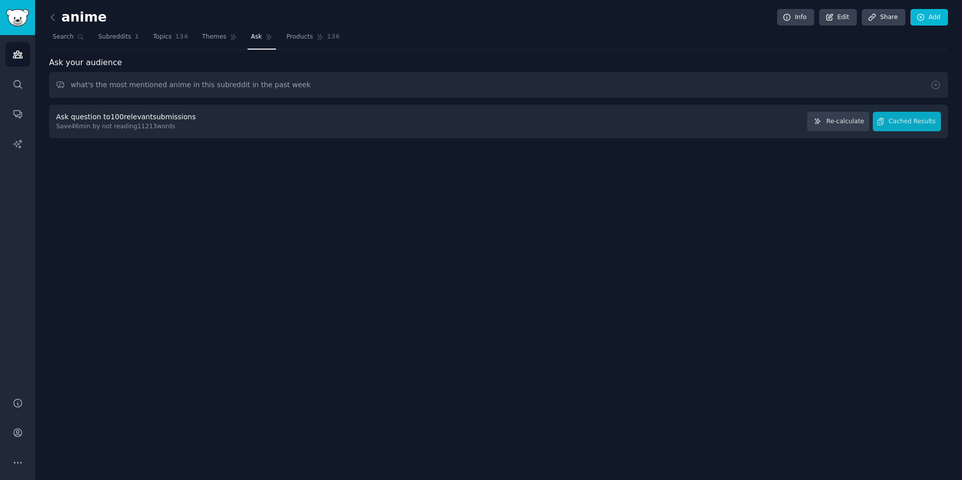
click at [315, 124] on div "Ask question to 100 relevant submissions Save 46 min by not reading 11213 words…" at bounding box center [498, 122] width 884 height 20
click at [894, 122] on span "Cached Results" at bounding box center [911, 121] width 47 height 9
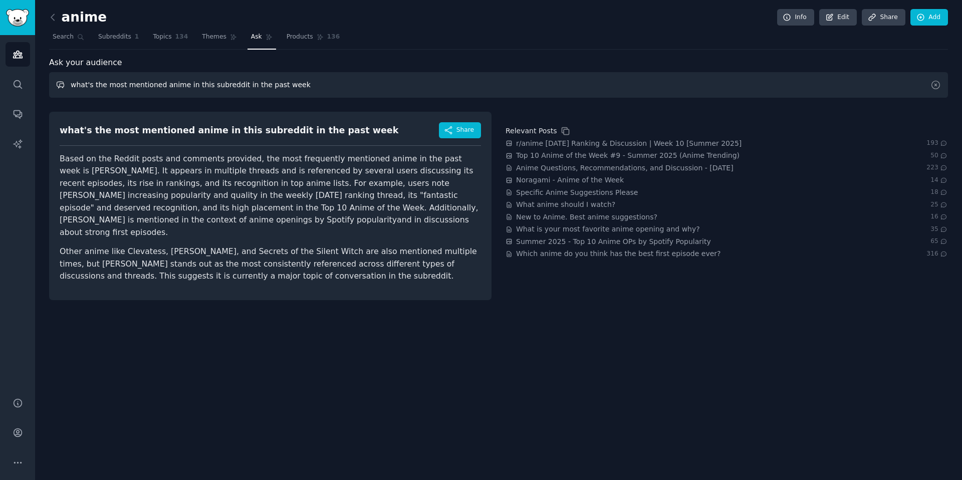
click at [300, 85] on input "what's the most mentioned anime in this subreddit in the past week" at bounding box center [498, 85] width 898 height 26
click at [277, 87] on input "what's the most mentioned anime in this subreddit in the past week" at bounding box center [498, 85] width 898 height 26
type input "what's the most mentioned anime in this subreddit in the past year"
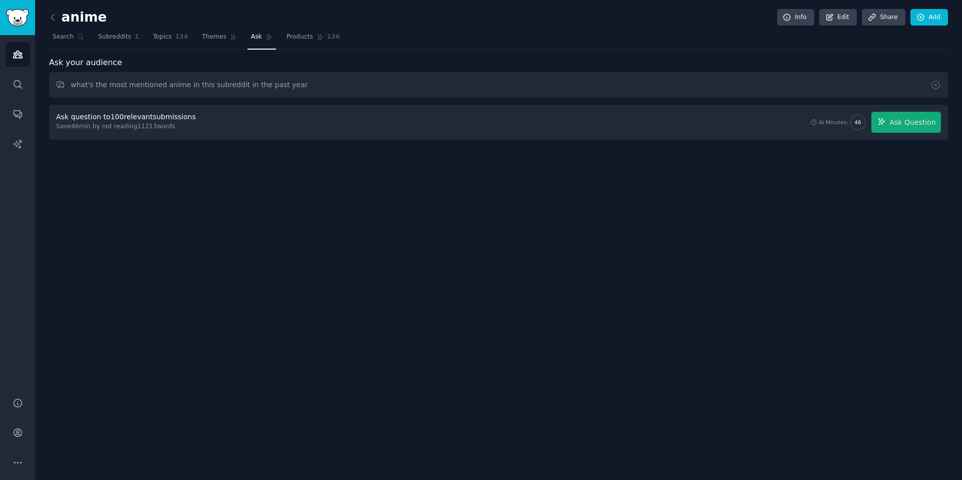
click at [738, 124] on div "Ask question to 100 relevant submissions Save 46 min by not reading 11213 words…" at bounding box center [498, 122] width 884 height 21
click at [171, 120] on div "Ask question to 100 relevant submissions" at bounding box center [126, 117] width 140 height 11
click at [330, 89] on input "what's the most mentioned anime in this subreddit in the past year" at bounding box center [498, 85] width 898 height 26
click at [885, 124] on icon "button" at bounding box center [881, 121] width 9 height 9
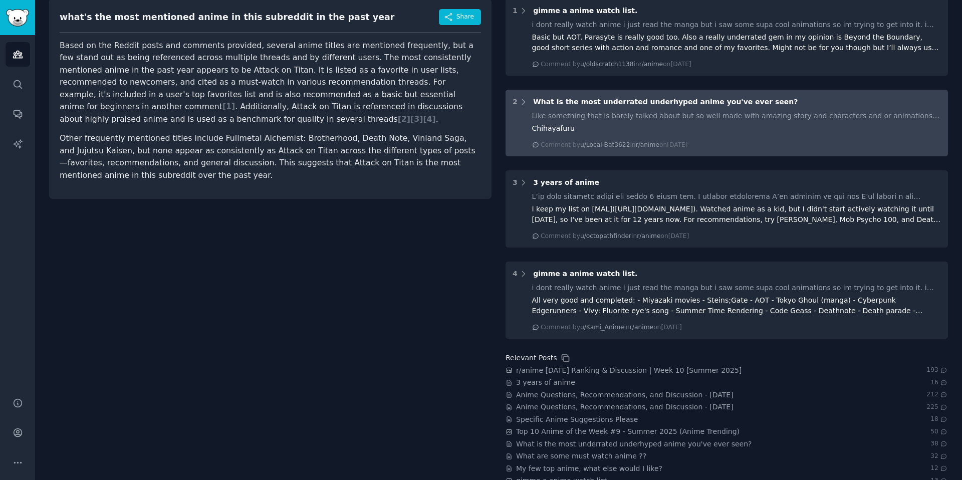
scroll to position [133, 0]
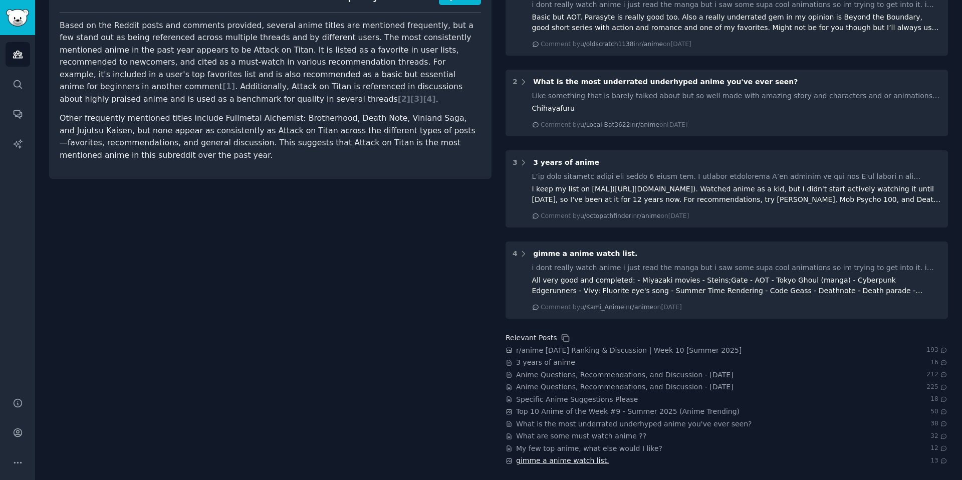
click at [576, 458] on span "gimme a anime watch list." at bounding box center [562, 460] width 93 height 11
click at [410, 94] on span "[ 2 ]" at bounding box center [404, 99] width 13 height 10
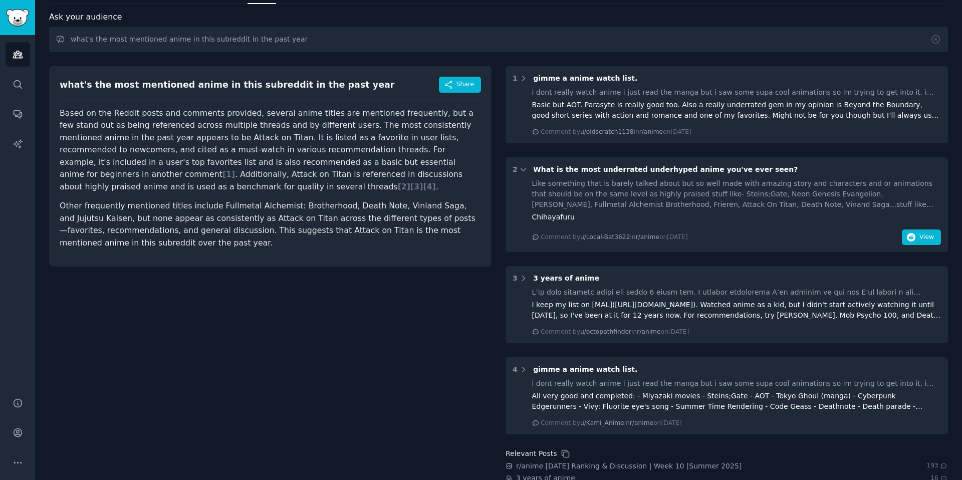
scroll to position [0, 0]
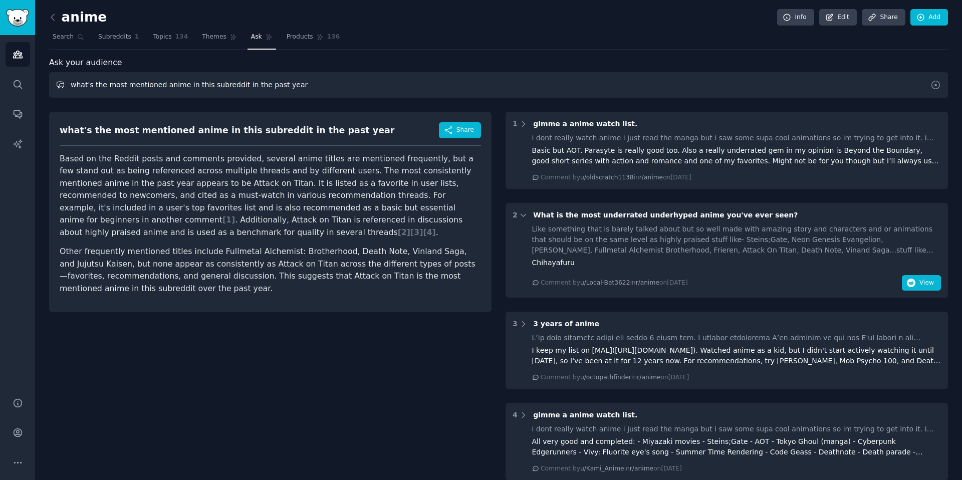
click at [414, 96] on input "what's the most mentioned anime in this subreddit in the past year" at bounding box center [498, 85] width 898 height 26
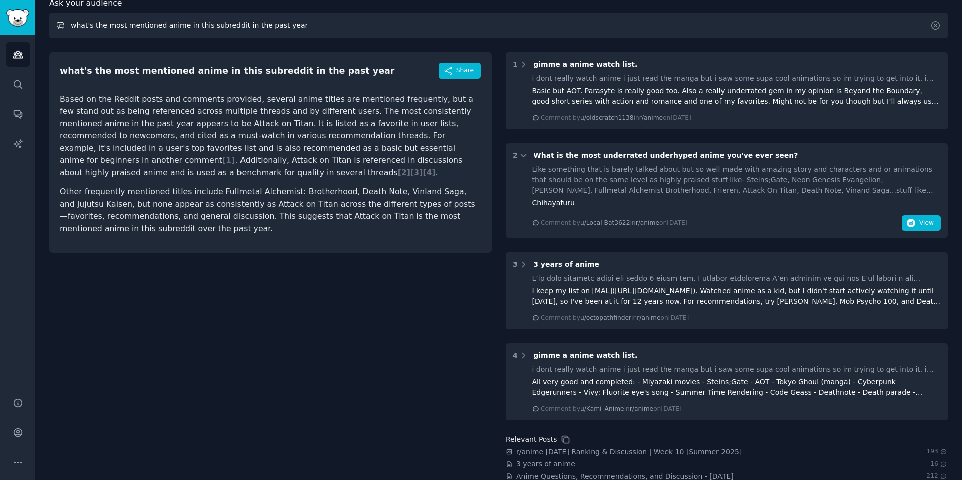
scroll to position [161, 0]
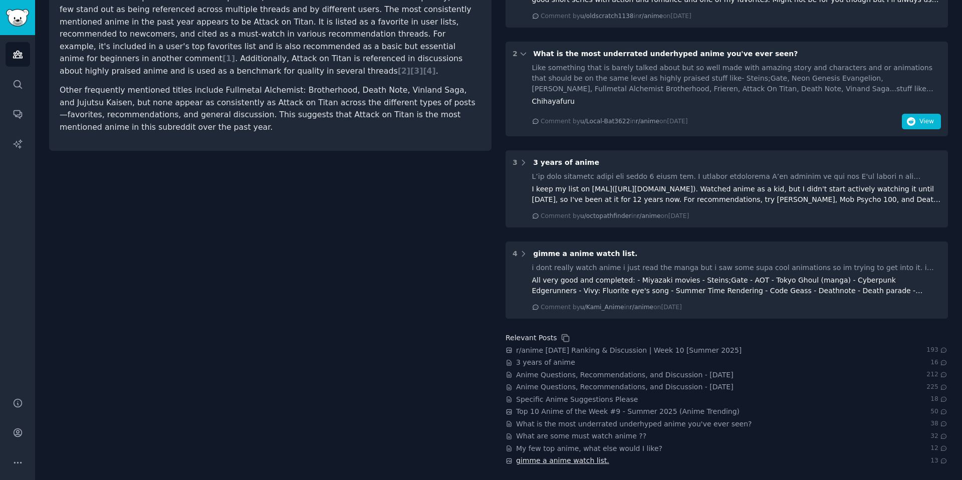
click at [552, 465] on span "gimme a anime watch list." at bounding box center [562, 460] width 93 height 11
click at [565, 416] on span "Top 10 Anime of the Week #9 - Summer 2025 (Anime Trending)" at bounding box center [627, 411] width 223 height 11
click at [567, 363] on span "3 years of anime" at bounding box center [545, 362] width 59 height 11
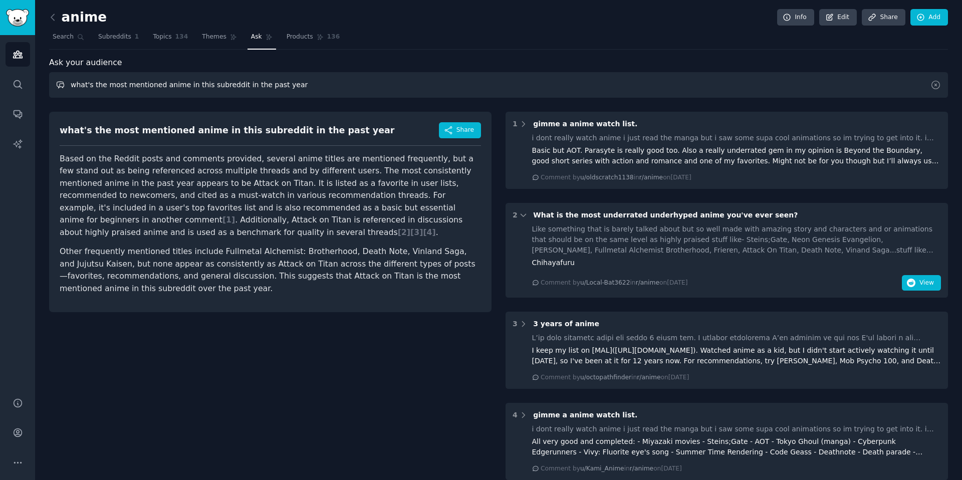
click at [320, 91] on input "what's the most mentioned anime in this subreddit in the past year" at bounding box center [498, 85] width 898 height 26
